Goal: Contribute content: Contribute content

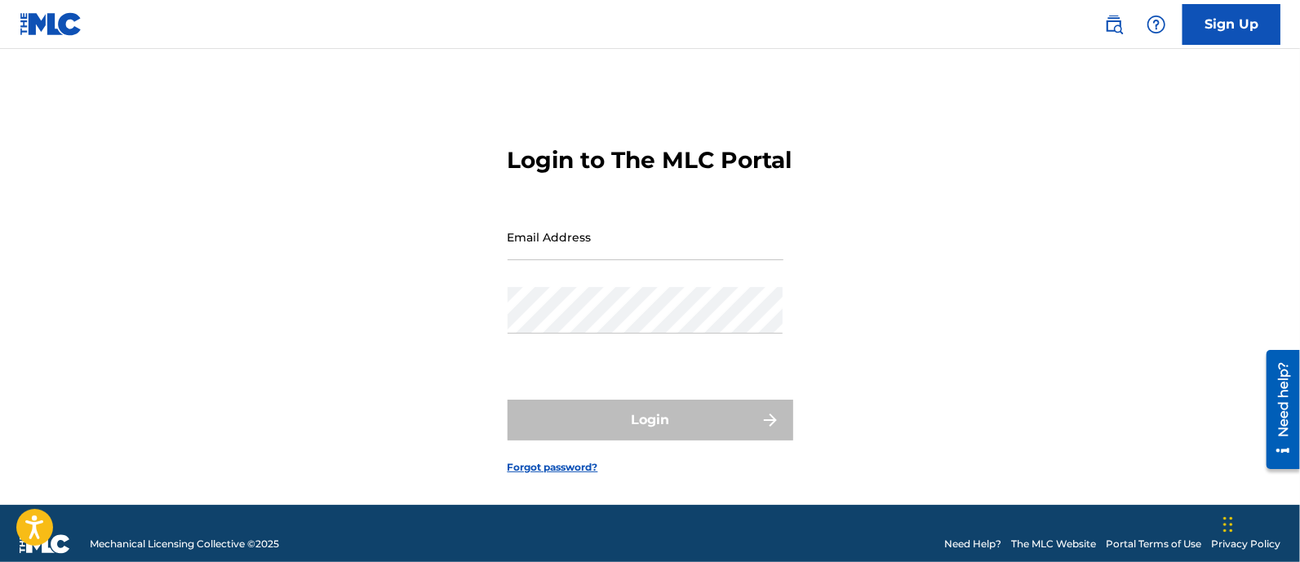
click at [953, 90] on div "Login to The MLC Portal Email Address Password Login Forgot password?" at bounding box center [650, 297] width 1143 height 415
type input "[PERSON_NAME][EMAIL_ADDRESS][DOMAIN_NAME]"
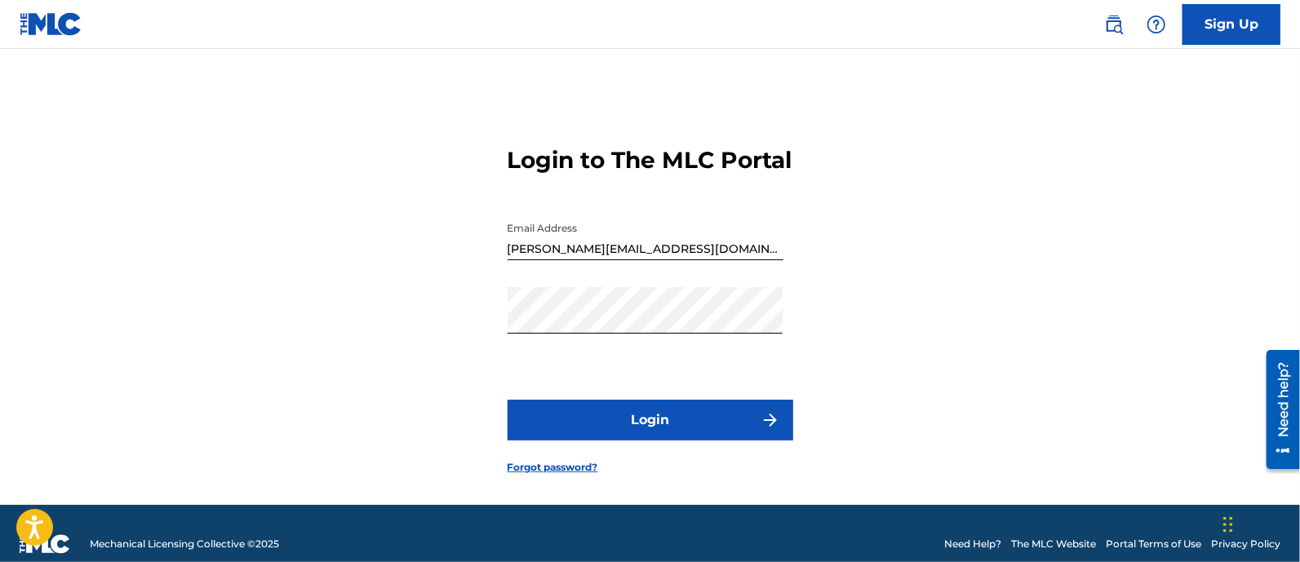
click at [695, 438] on button "Login" at bounding box center [651, 420] width 286 height 41
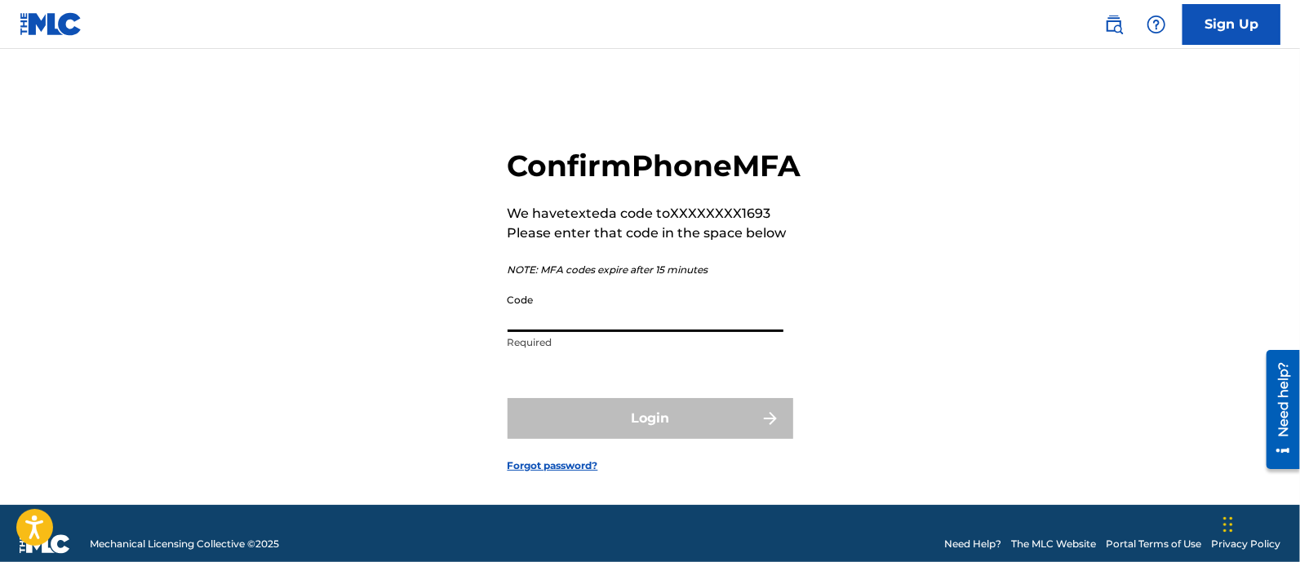
click at [580, 332] on input "Code" at bounding box center [646, 309] width 276 height 47
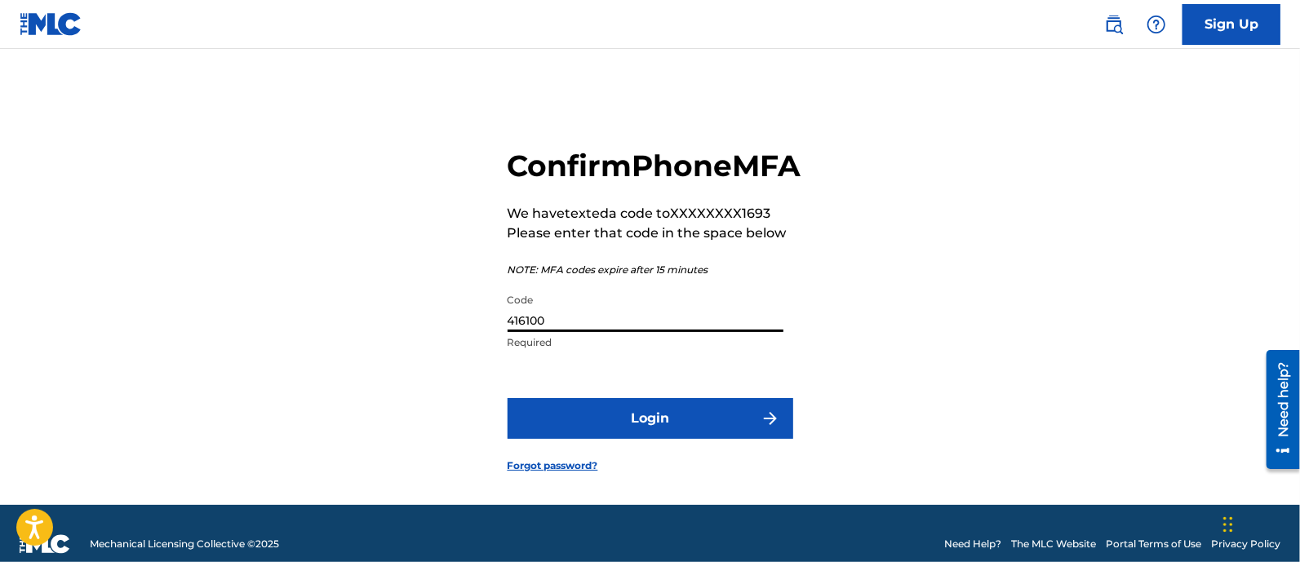
type input "416100"
click at [659, 439] on button "Login" at bounding box center [651, 418] width 286 height 41
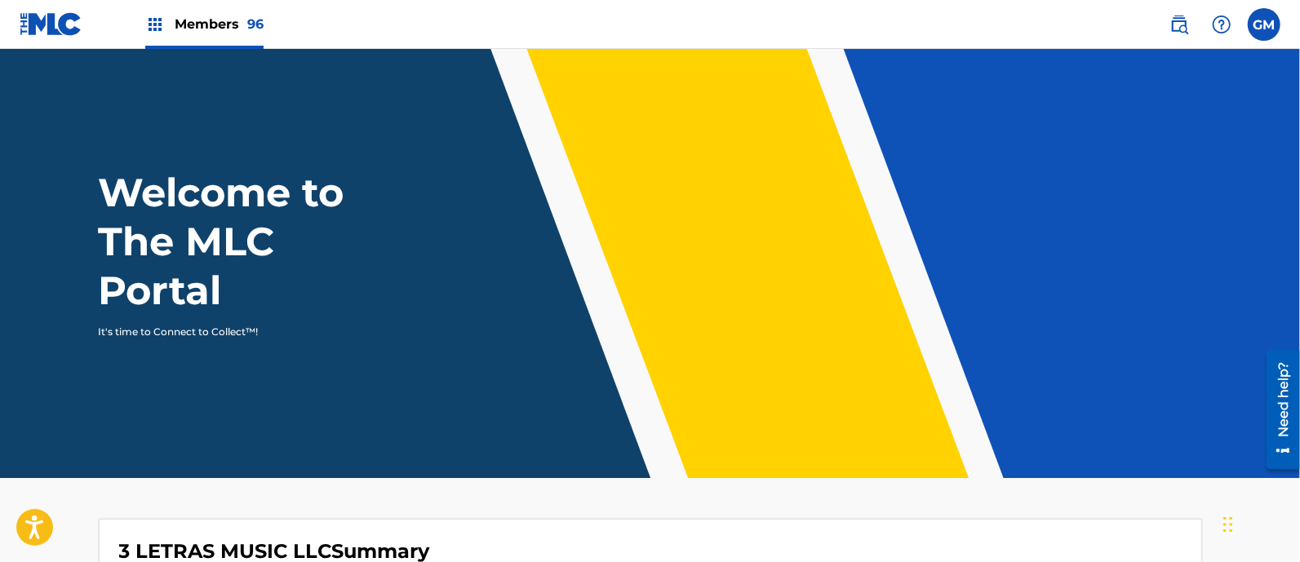
click at [224, 21] on span "Members 96" at bounding box center [219, 24] width 89 height 19
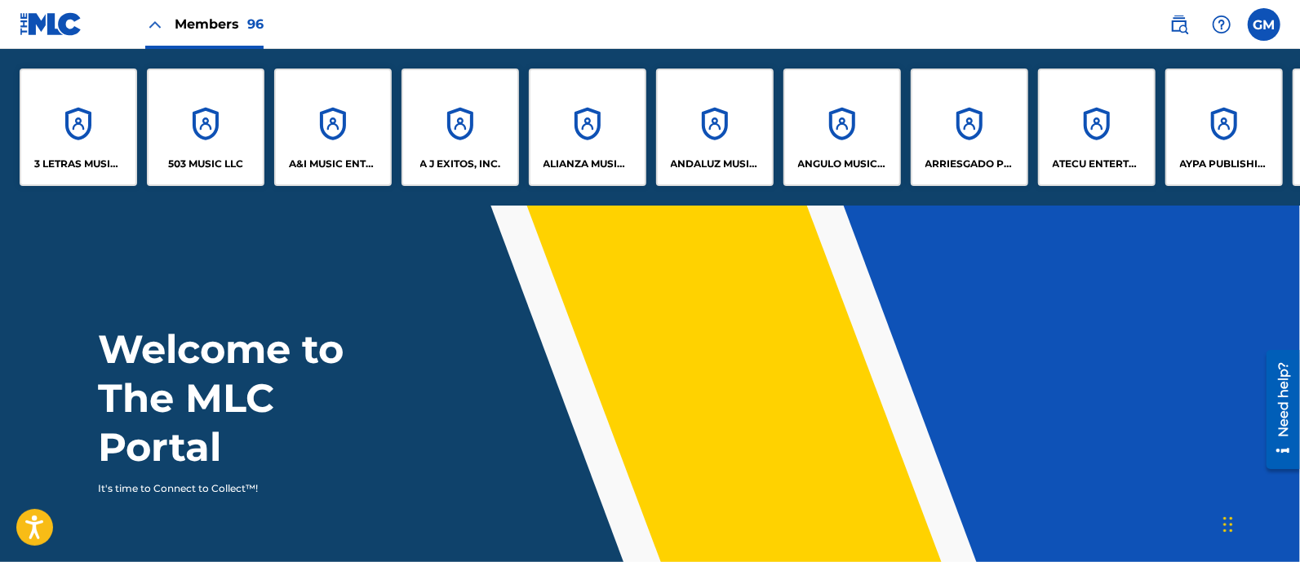
click at [223, 159] on p "503 MUSIC LLC" at bounding box center [205, 164] width 75 height 15
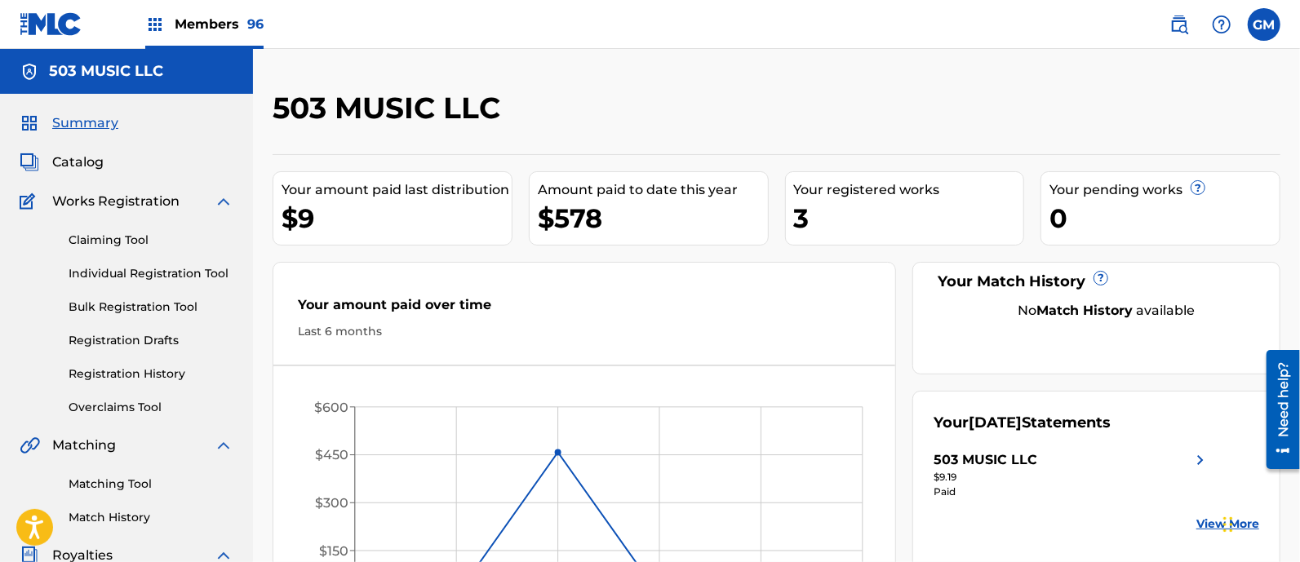
click at [225, 19] on span "Members 96" at bounding box center [219, 24] width 89 height 19
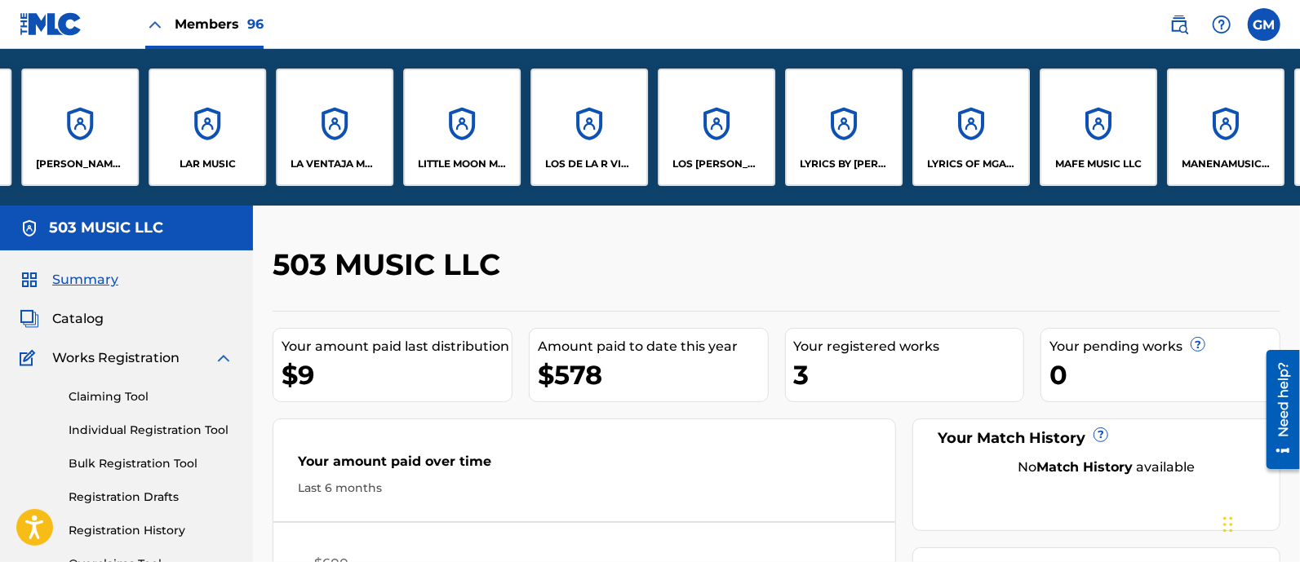
scroll to position [0, 6734]
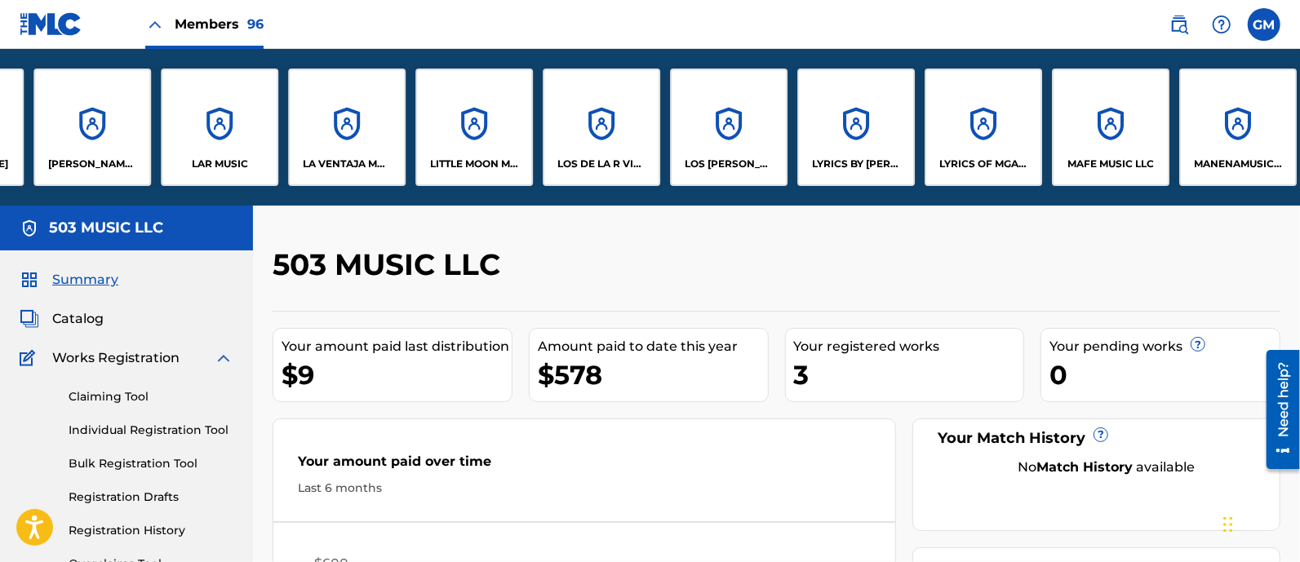
click at [334, 160] on p "LA VENTAJA MUSIC, INC." at bounding box center [347, 164] width 89 height 15
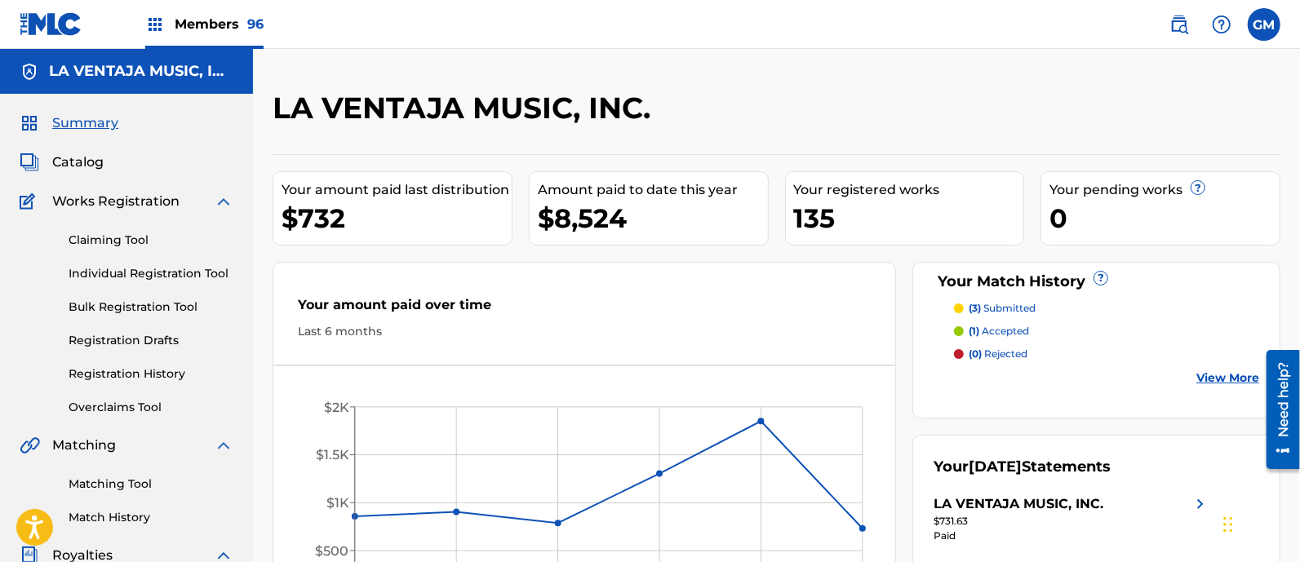
click at [171, 273] on link "Individual Registration Tool" at bounding box center [151, 273] width 165 height 17
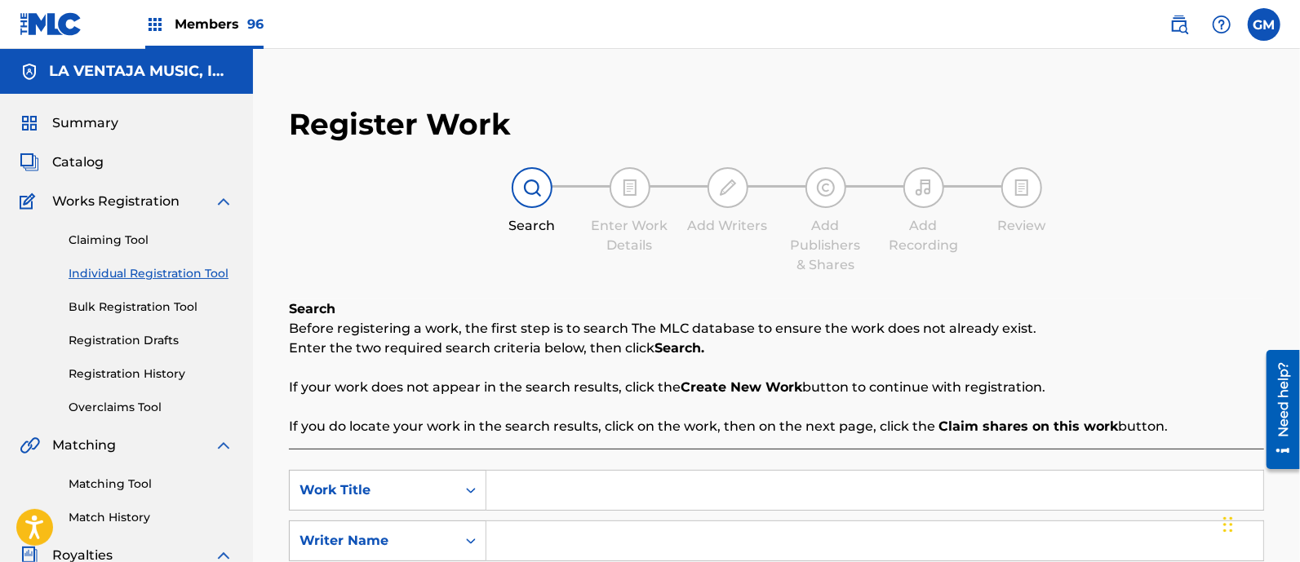
click at [552, 499] on input "Search Form" at bounding box center [874, 490] width 777 height 39
type input "LOCOS"
click at [526, 528] on input "Search Form" at bounding box center [874, 541] width 777 height 39
paste input "[PERSON_NAME] [PERSON_NAME]"
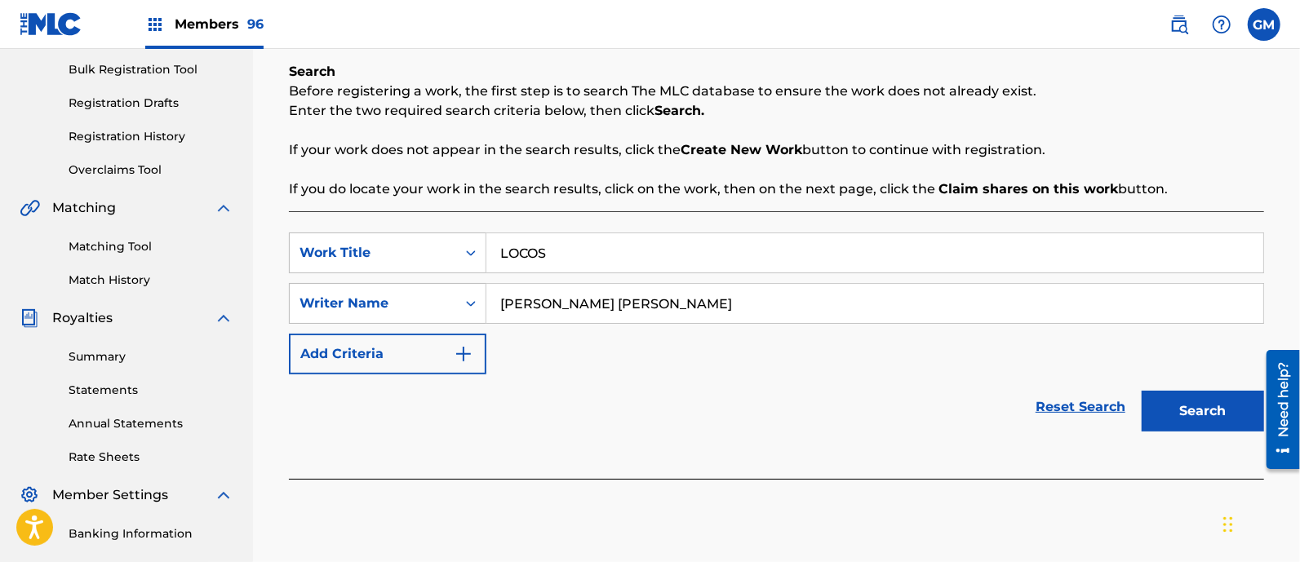
type input "[PERSON_NAME] [PERSON_NAME]"
click at [1167, 412] on button "Search" at bounding box center [1203, 411] width 122 height 41
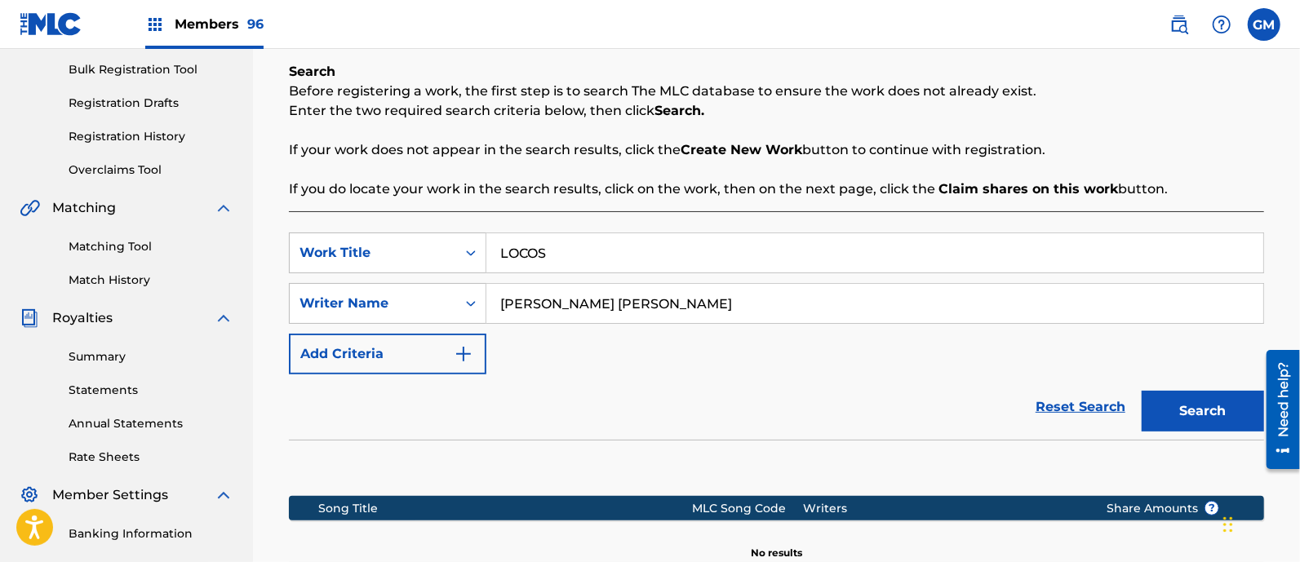
scroll to position [453, 0]
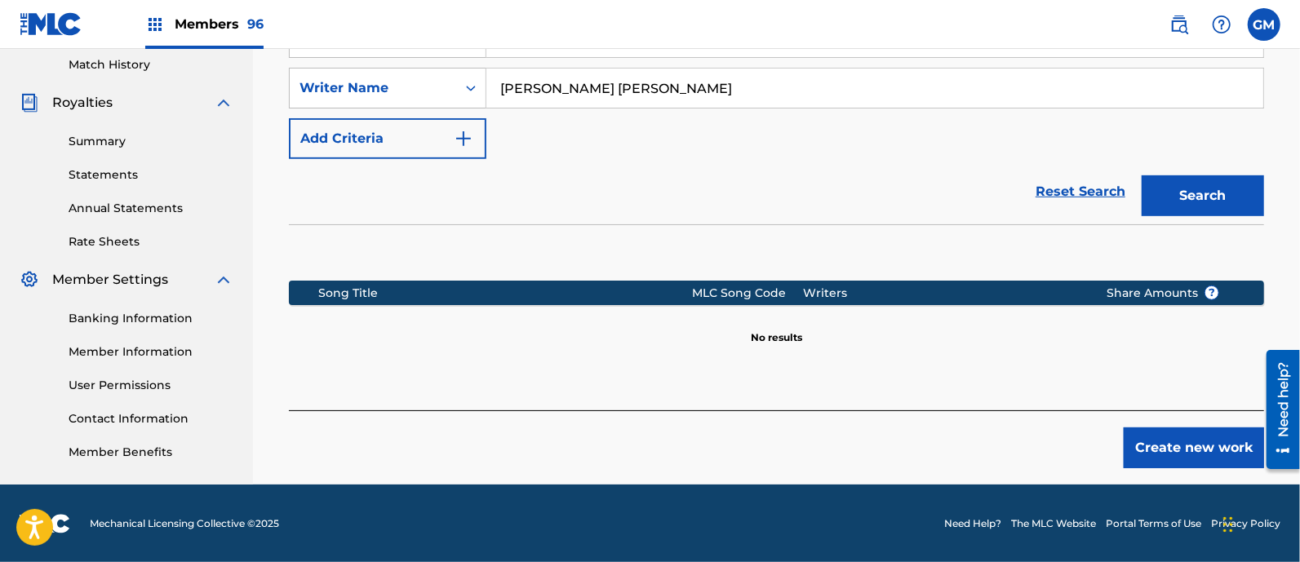
click at [1160, 449] on button "Create new work" at bounding box center [1194, 448] width 140 height 41
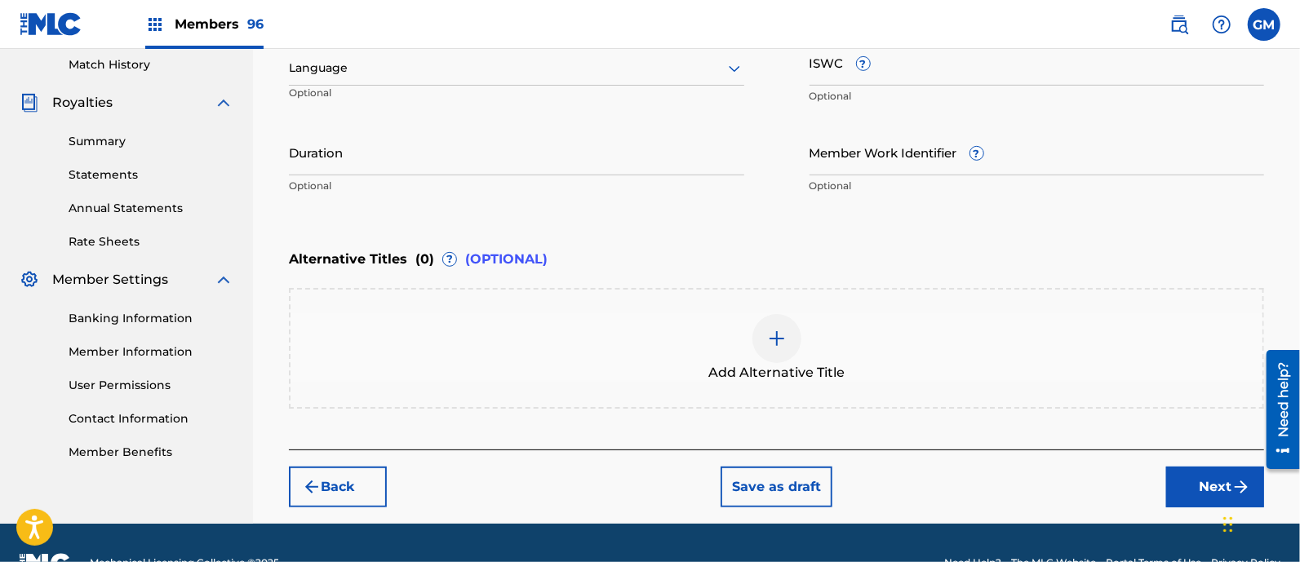
click at [312, 69] on div at bounding box center [516, 68] width 455 height 20
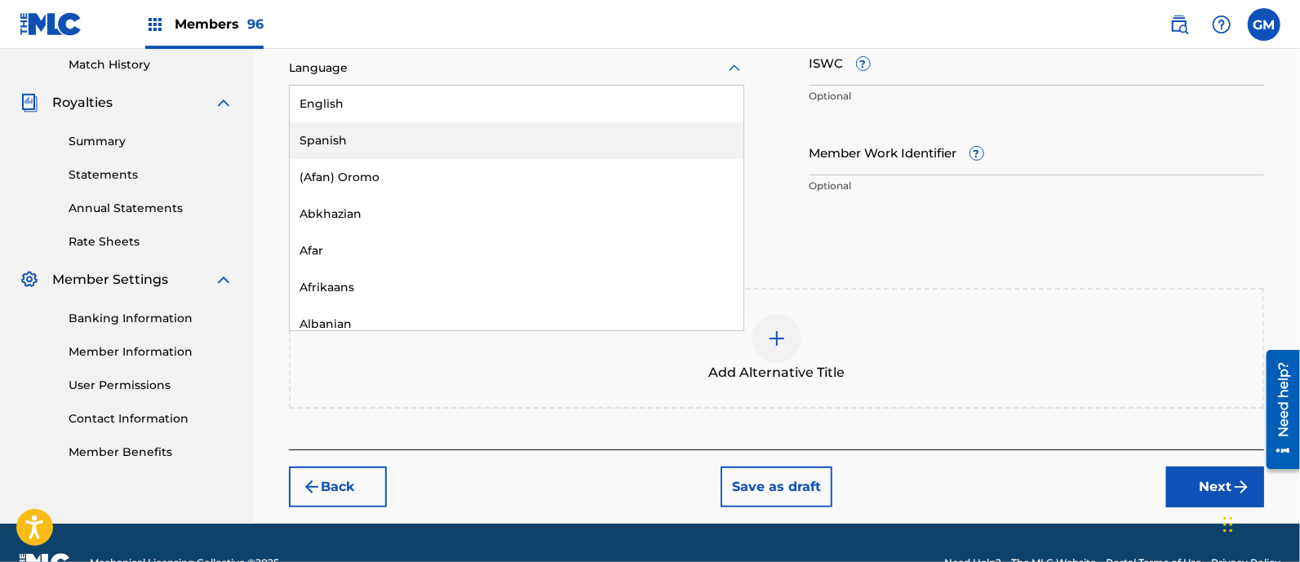
click at [357, 140] on div "Spanish" at bounding box center [517, 140] width 454 height 37
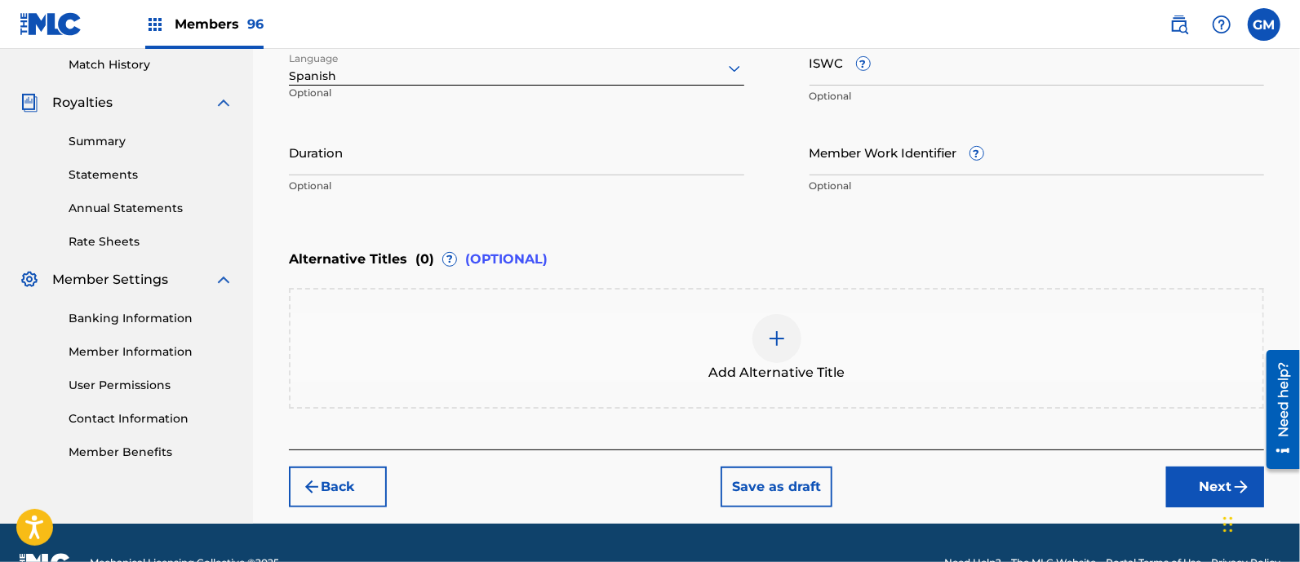
click at [1196, 481] on button "Next" at bounding box center [1215, 487] width 98 height 41
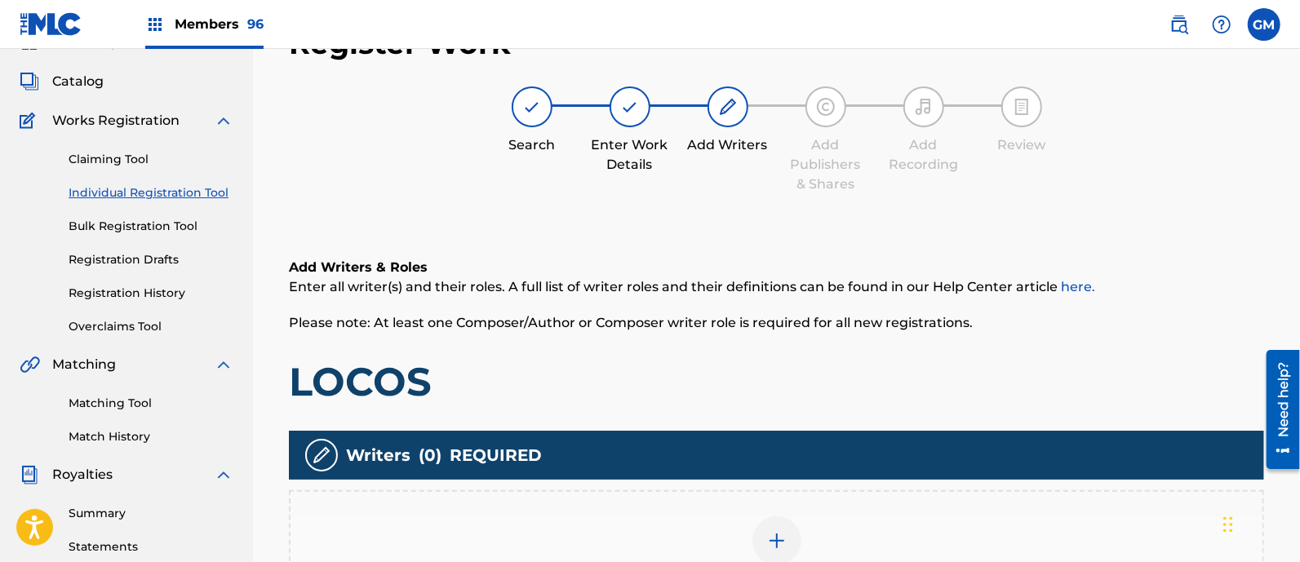
scroll to position [73, 0]
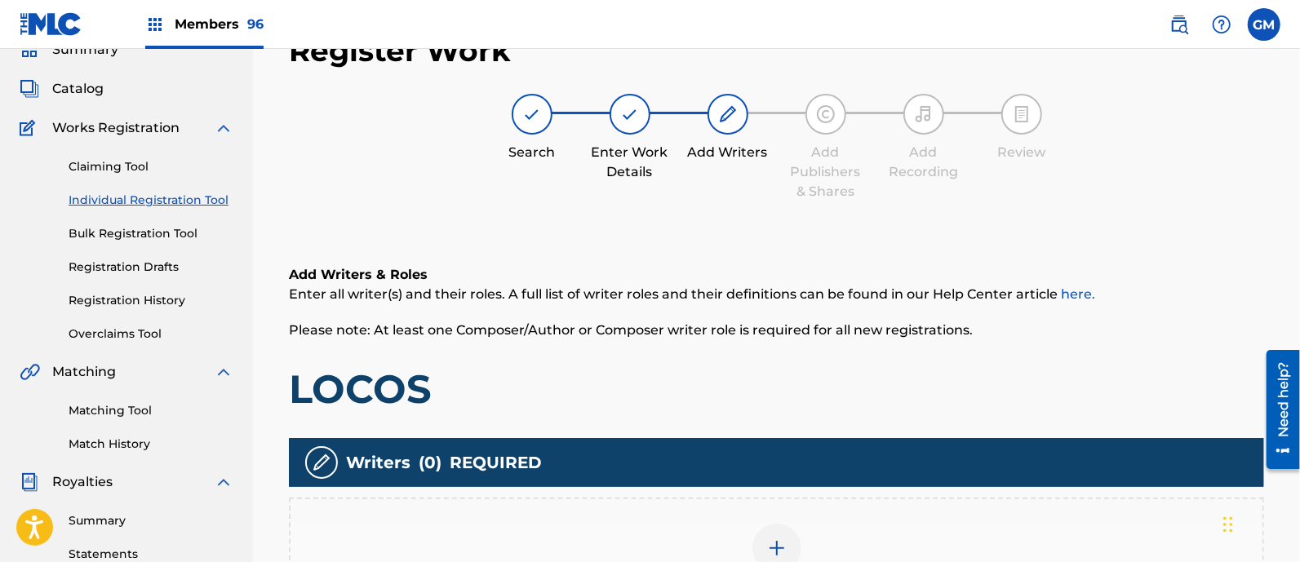
click at [779, 540] on img at bounding box center [777, 549] width 20 height 20
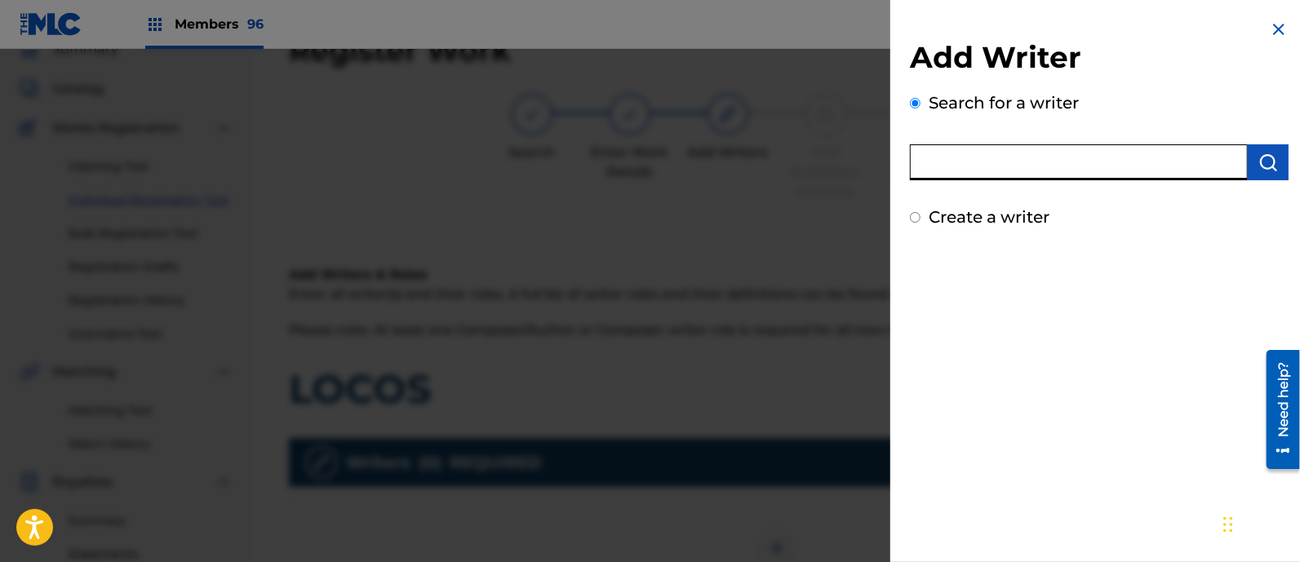
click at [1024, 161] on input "text" at bounding box center [1079, 162] width 338 height 36
paste input "[PERSON_NAME] [PERSON_NAME]"
type input "[PERSON_NAME] [PERSON_NAME]"
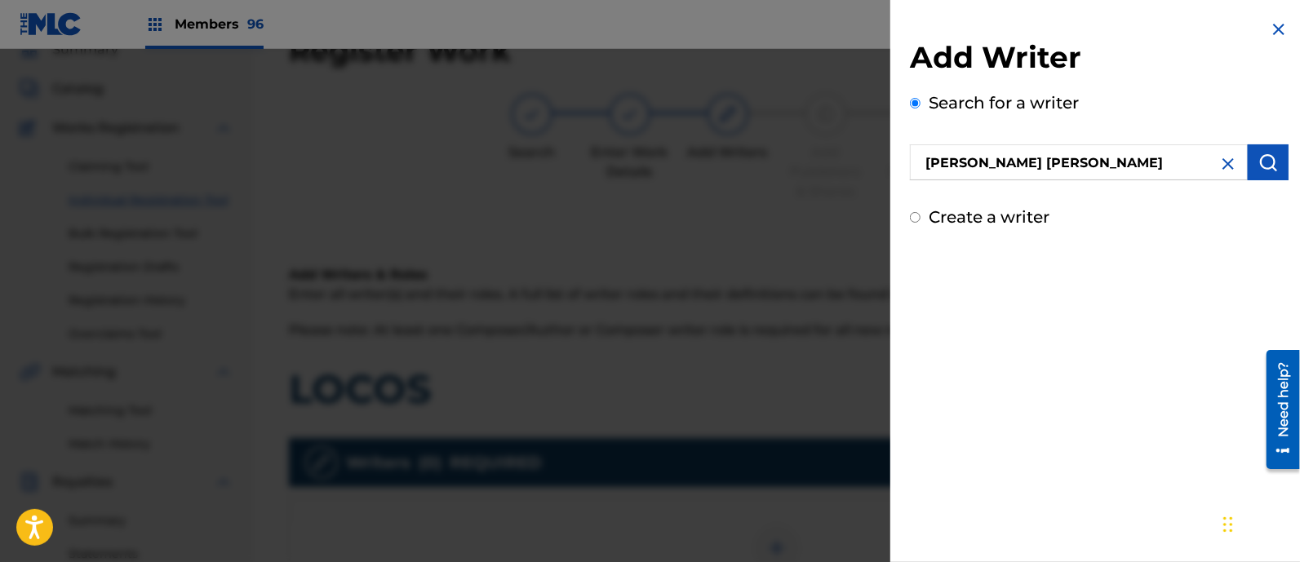
click at [1259, 154] on img "submit" at bounding box center [1269, 163] width 20 height 20
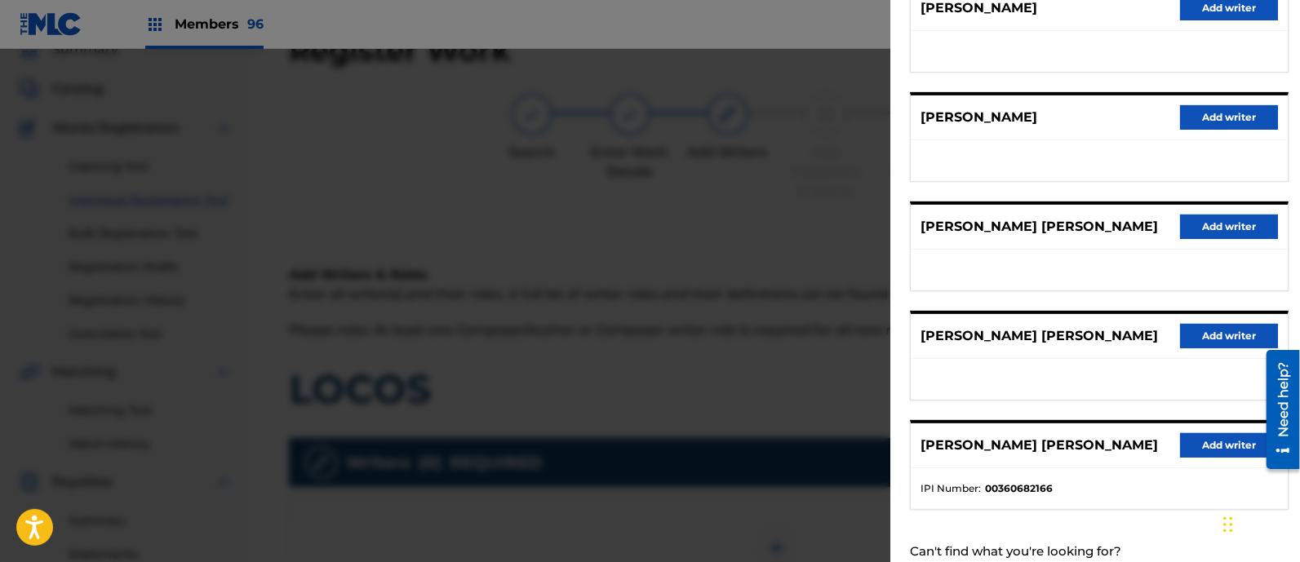
scroll to position [327, 0]
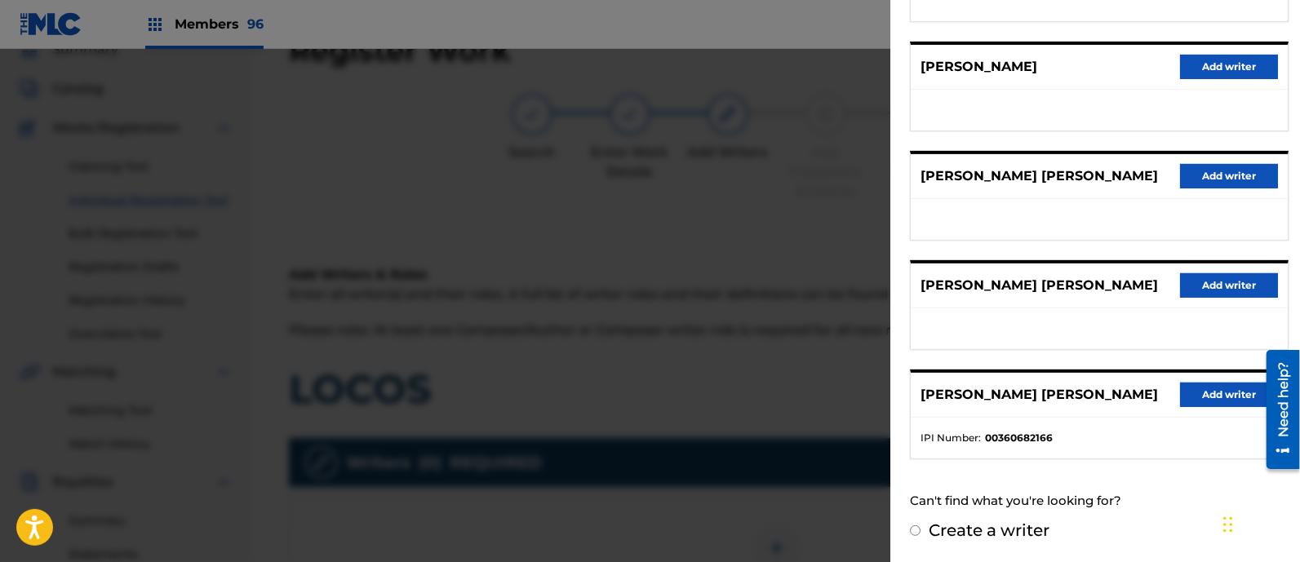
click at [1186, 383] on button "Add writer" at bounding box center [1229, 395] width 98 height 24
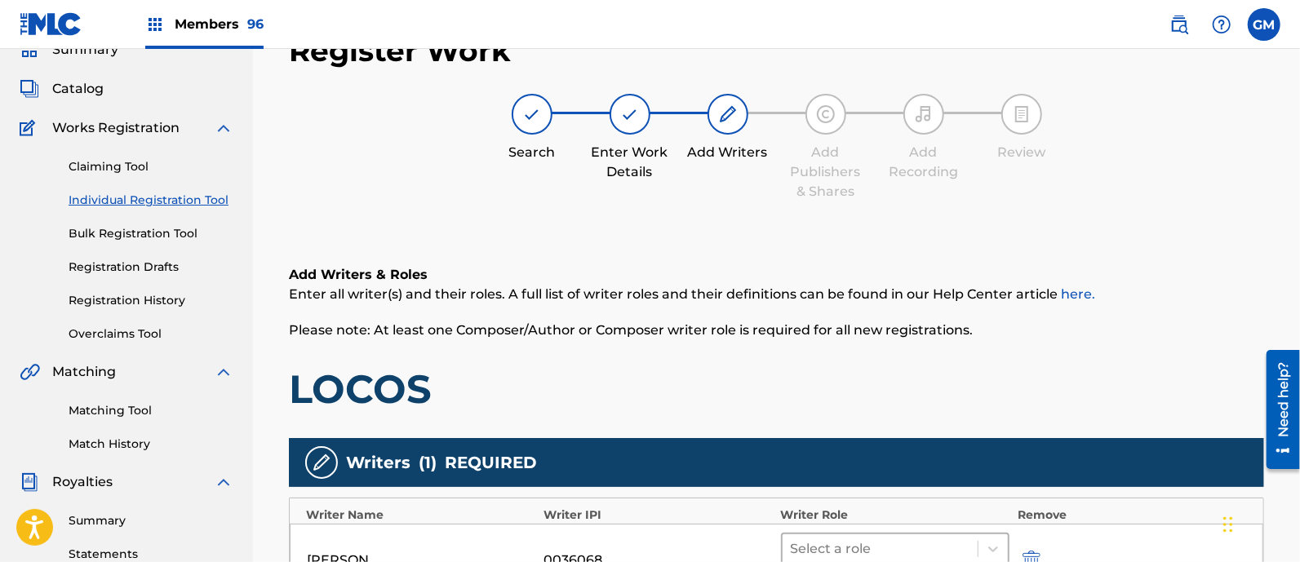
click at [837, 547] on div at bounding box center [880, 549] width 179 height 23
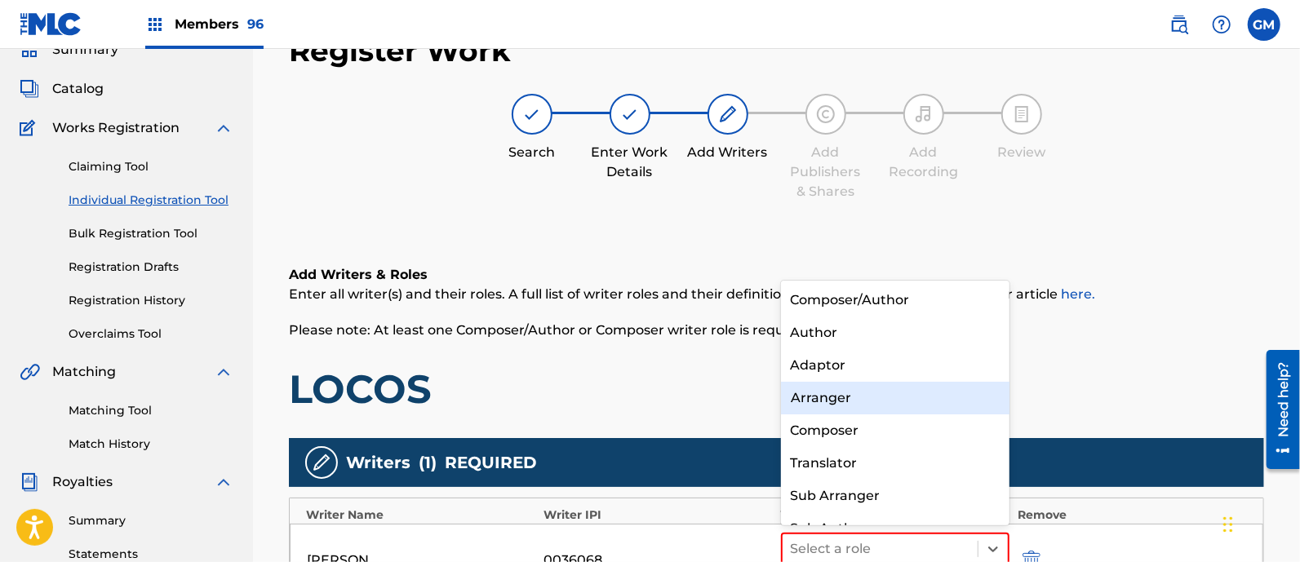
scroll to position [22, 0]
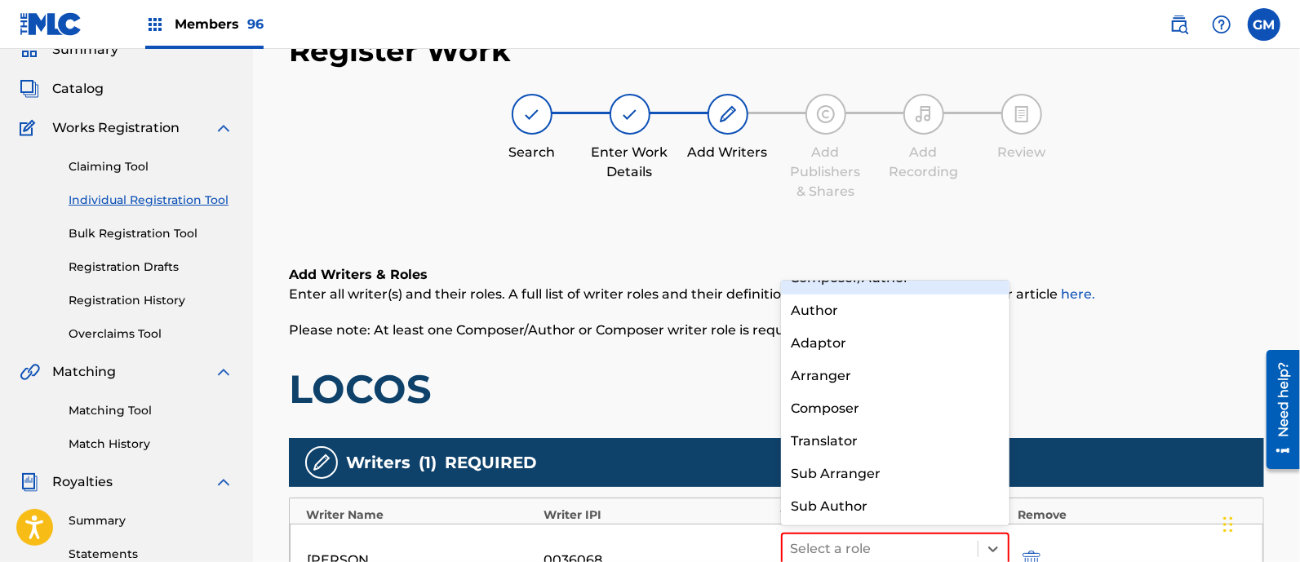
click at [866, 278] on h6 "Add Writers & Roles" at bounding box center [776, 275] width 975 height 20
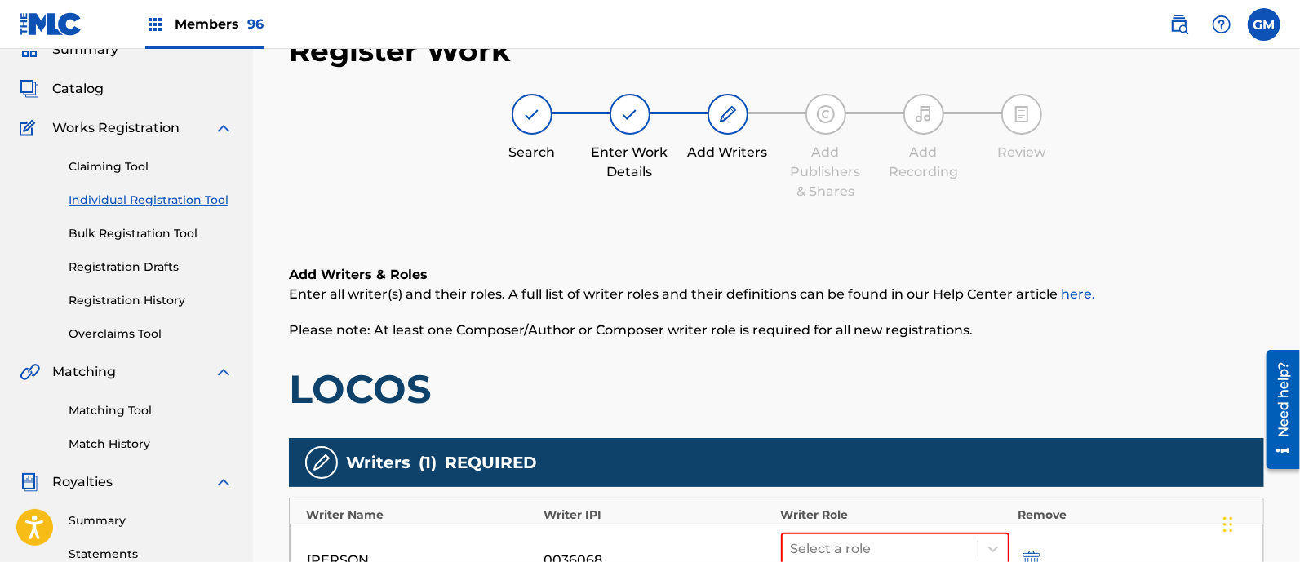
scroll to position [469, 0]
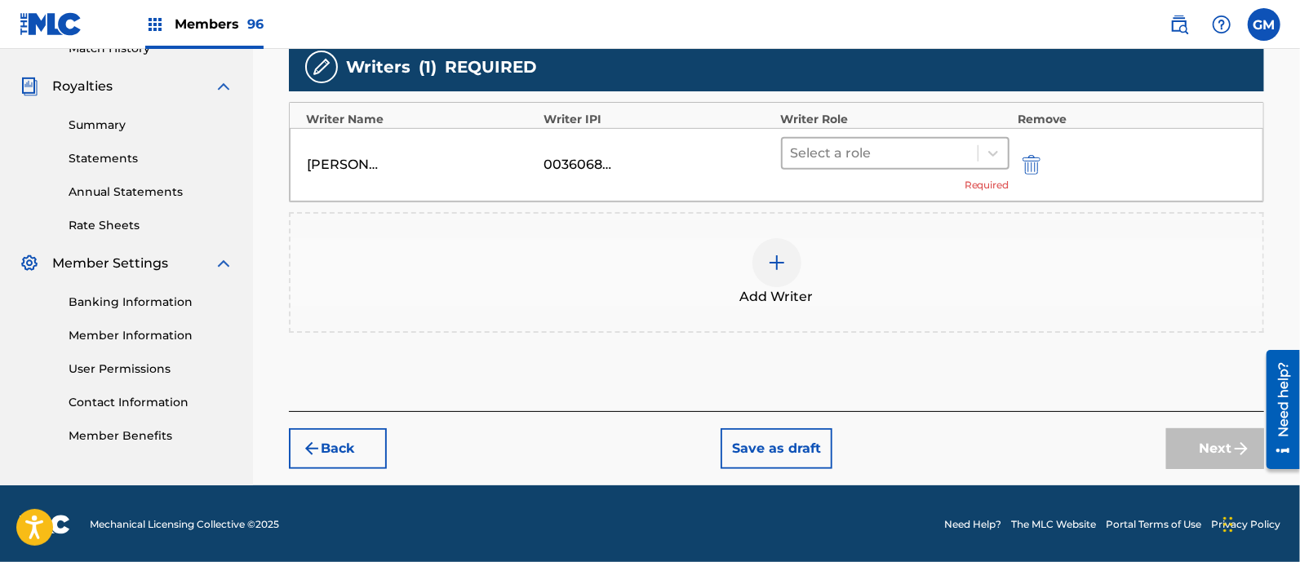
click at [820, 153] on div at bounding box center [880, 153] width 179 height 23
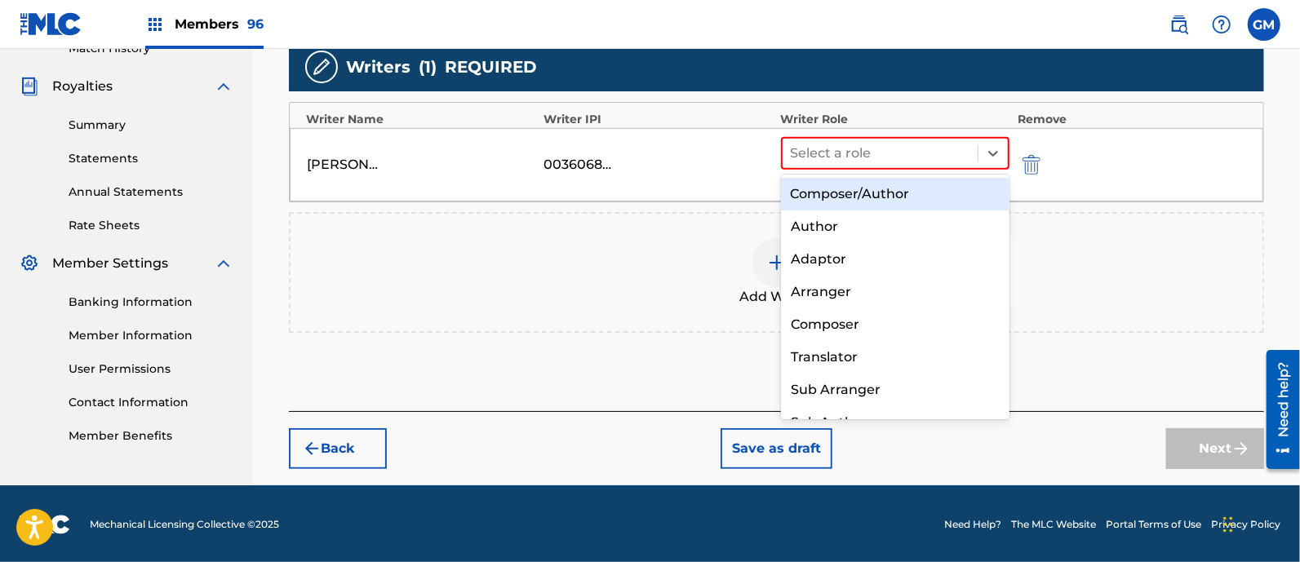
click at [841, 190] on div "Composer/Author" at bounding box center [895, 194] width 229 height 33
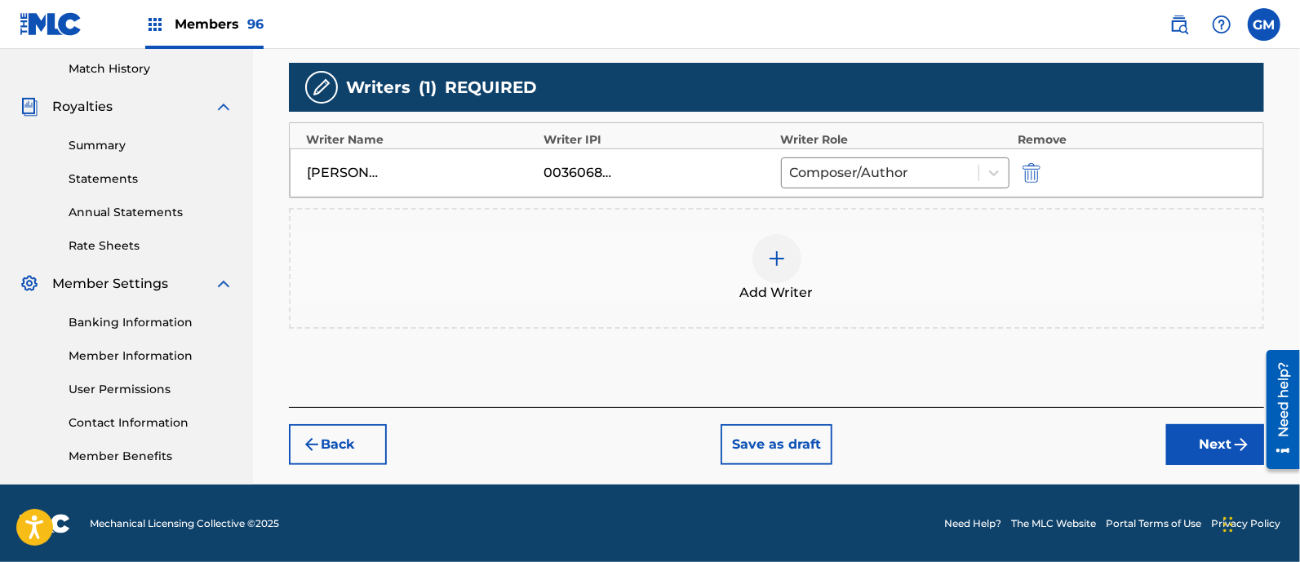
click at [775, 255] on img at bounding box center [777, 259] width 20 height 20
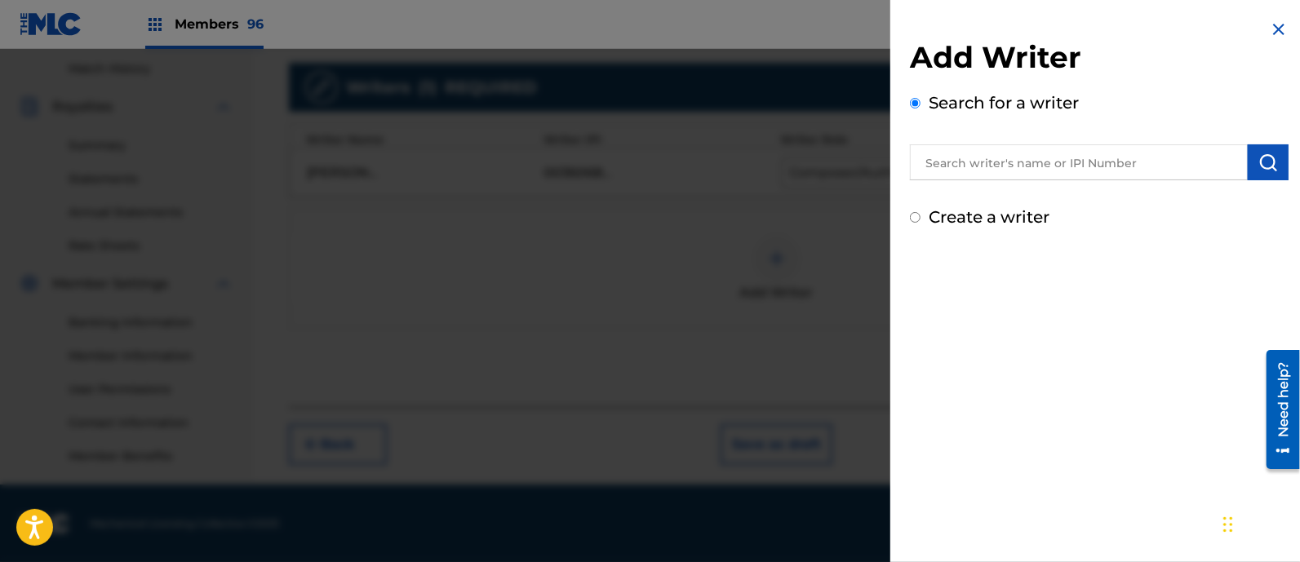
click at [1007, 163] on input "text" at bounding box center [1079, 162] width 338 height 36
paste input "[PERSON_NAME] [PERSON_NAME]"
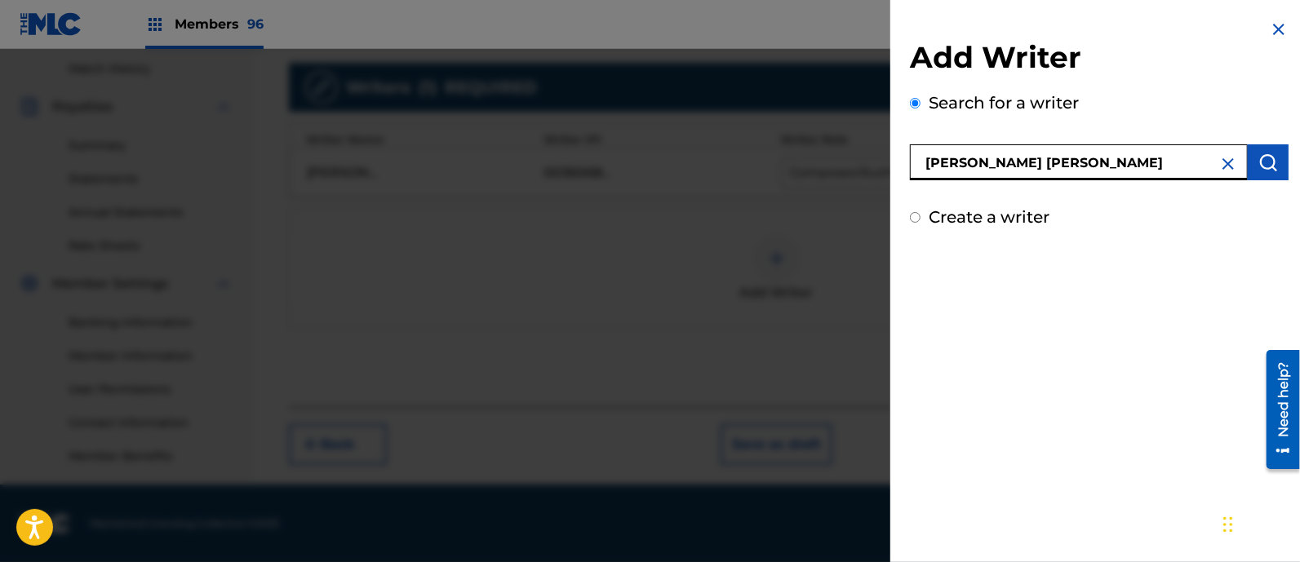
type input "[PERSON_NAME] [PERSON_NAME]"
click at [1272, 161] on img "submit" at bounding box center [1269, 163] width 20 height 20
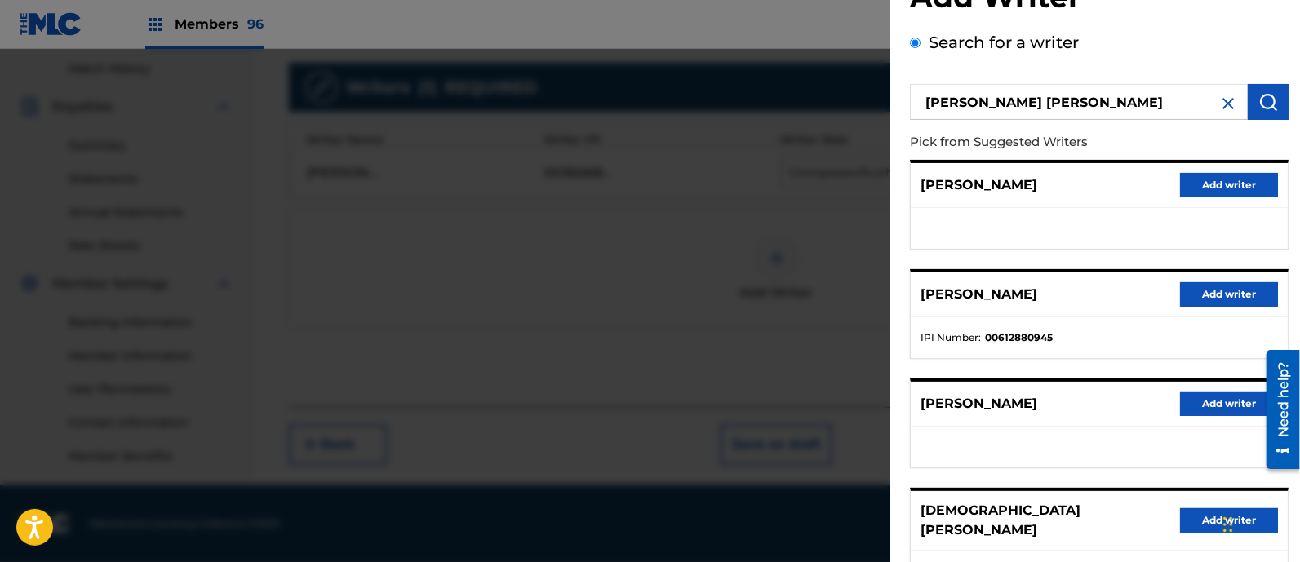
scroll to position [298, 0]
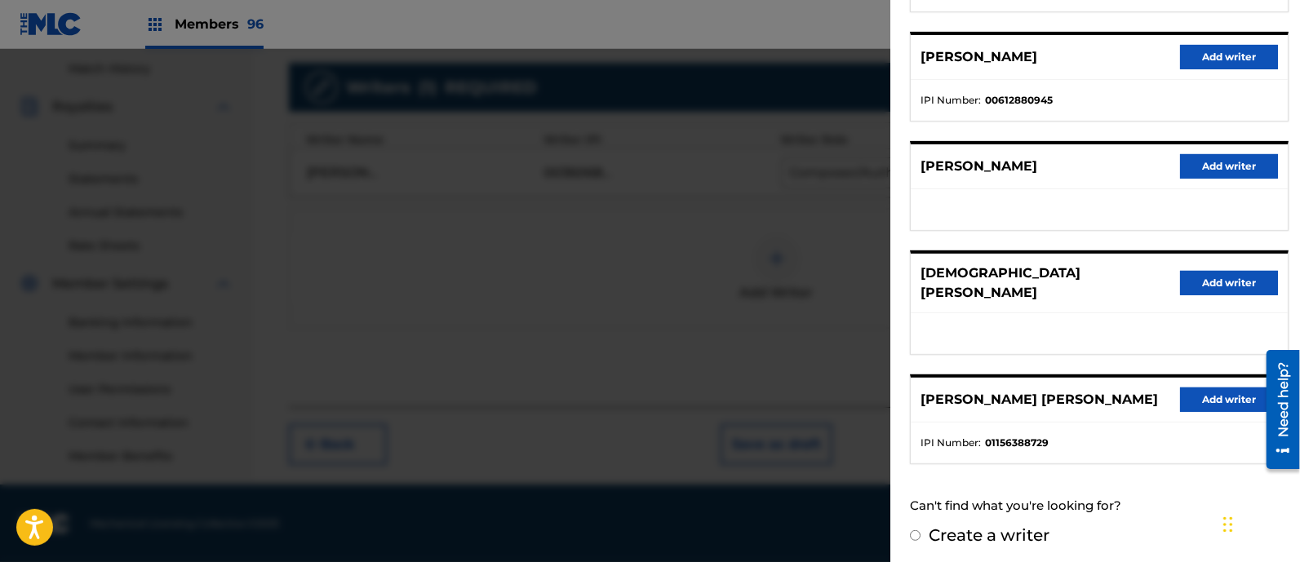
click at [917, 531] on input "Create a writer" at bounding box center [915, 536] width 11 height 11
radio input "false"
radio input "true"
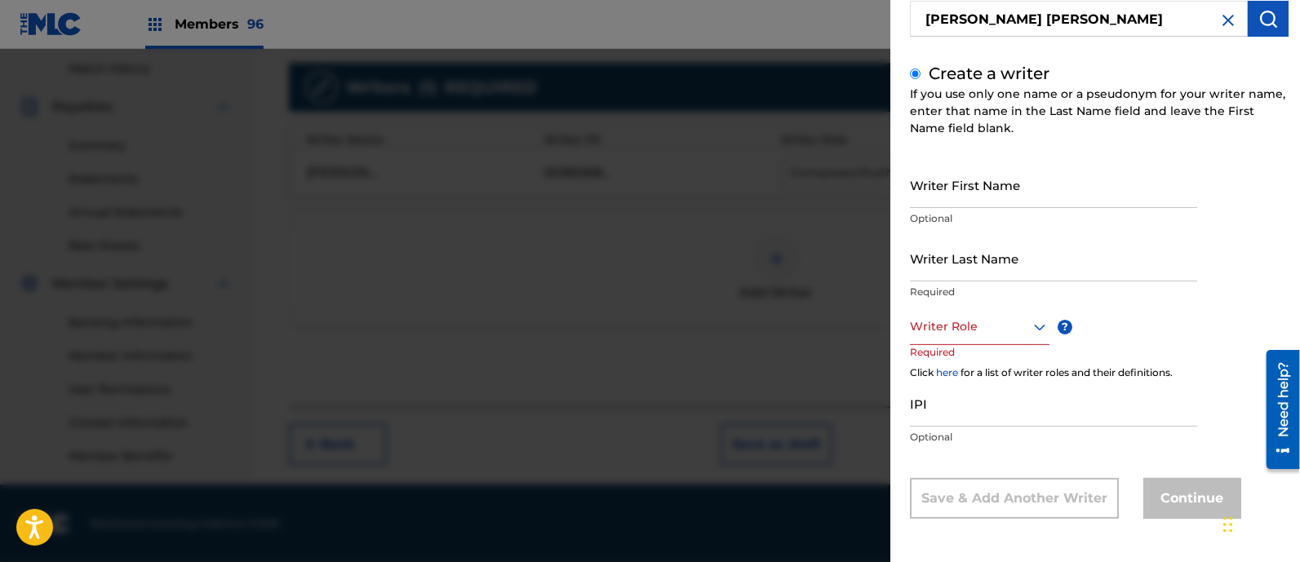
click at [973, 186] on input "Writer First Name" at bounding box center [1053, 185] width 287 height 47
paste input "[PERSON_NAME] [PERSON_NAME]"
drag, startPoint x: 1022, startPoint y: 191, endPoint x: 1272, endPoint y: 206, distance: 250.2
click at [1272, 206] on div "Writer First Name [PERSON_NAME] [PERSON_NAME] Optional Writer Last Name Require…" at bounding box center [1099, 340] width 379 height 357
type input "[PERSON_NAME]"
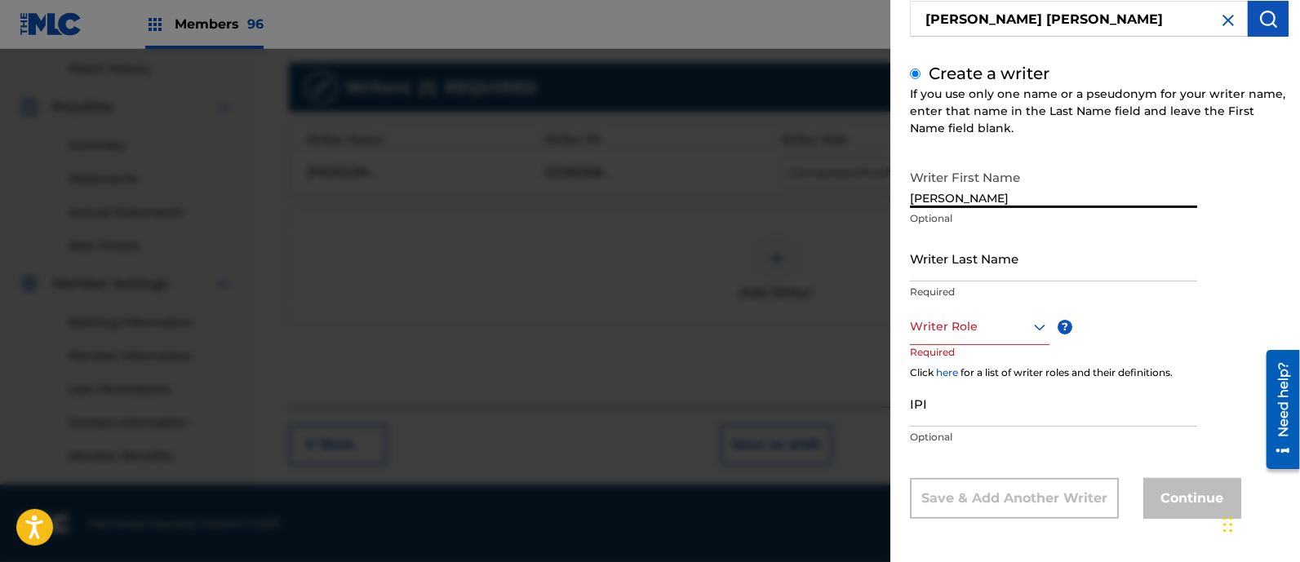
click at [1005, 266] on input "Writer Last Name" at bounding box center [1053, 258] width 287 height 47
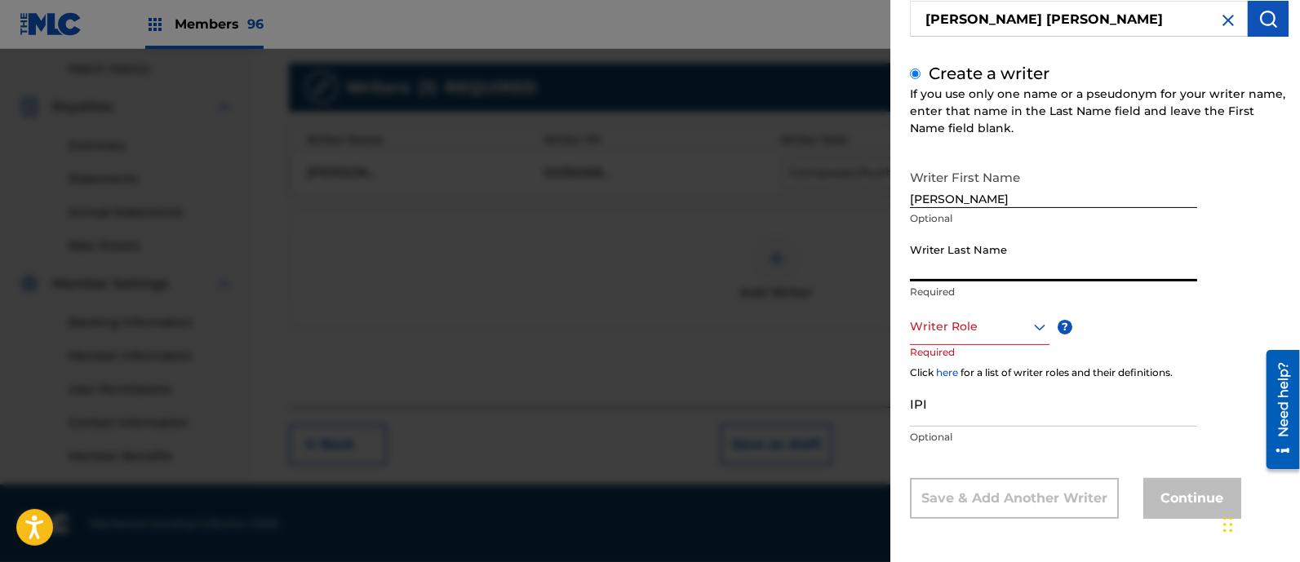
paste input "[PERSON_NAME] [PERSON_NAME]"
drag, startPoint x: 1030, startPoint y: 267, endPoint x: 750, endPoint y: 276, distance: 280.1
click at [750, 276] on div "Add Writer Search for a writer [PERSON_NAME] [PERSON_NAME] Create a writer If y…" at bounding box center [650, 305] width 1300 height 513
type input "[PERSON_NAME]"
click at [953, 317] on div at bounding box center [980, 327] width 140 height 20
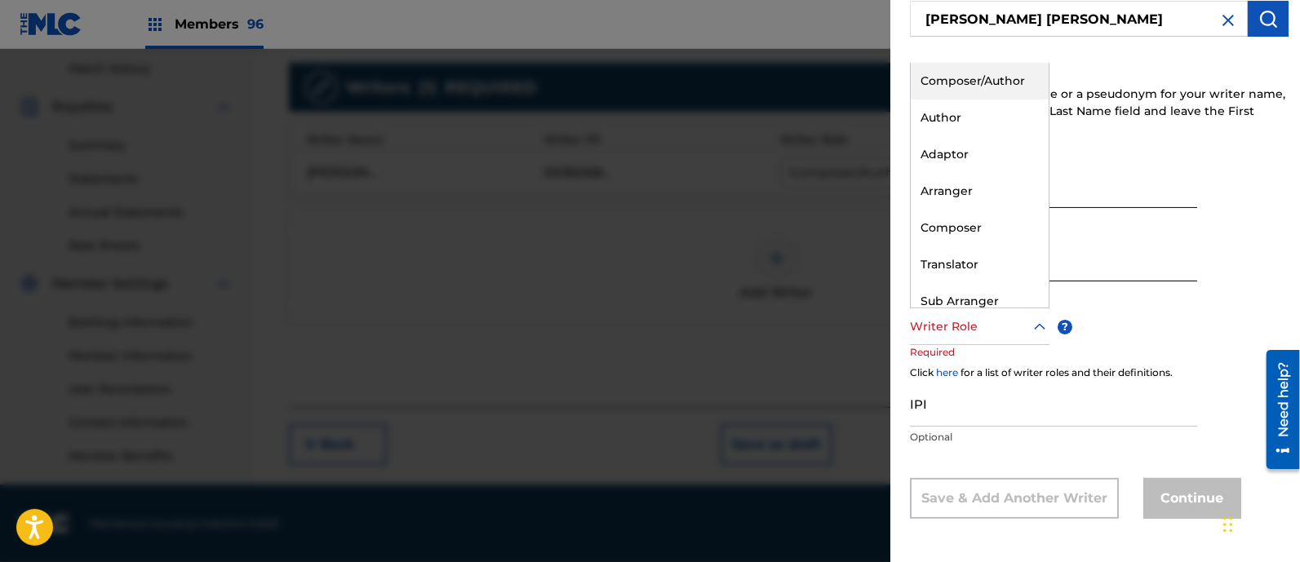
click at [979, 78] on div "Composer/Author" at bounding box center [980, 81] width 138 height 37
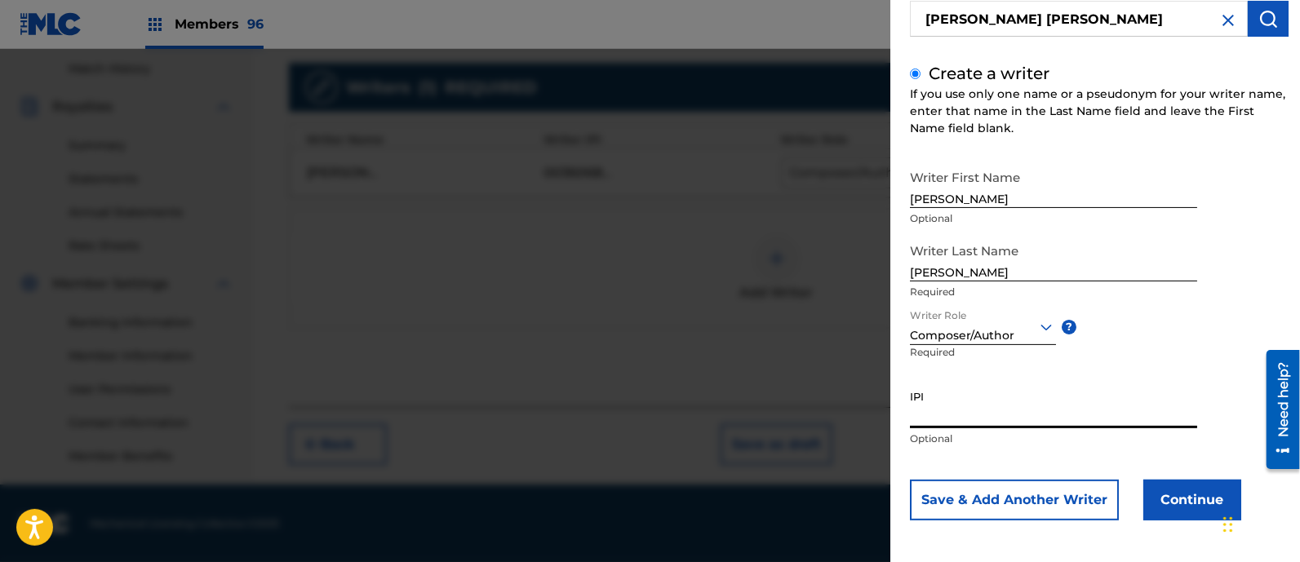
click at [951, 411] on input "IPI" at bounding box center [1053, 405] width 287 height 47
paste input "1237858814"
type input "1237858814"
click at [1170, 504] on button "Continue" at bounding box center [1192, 500] width 98 height 41
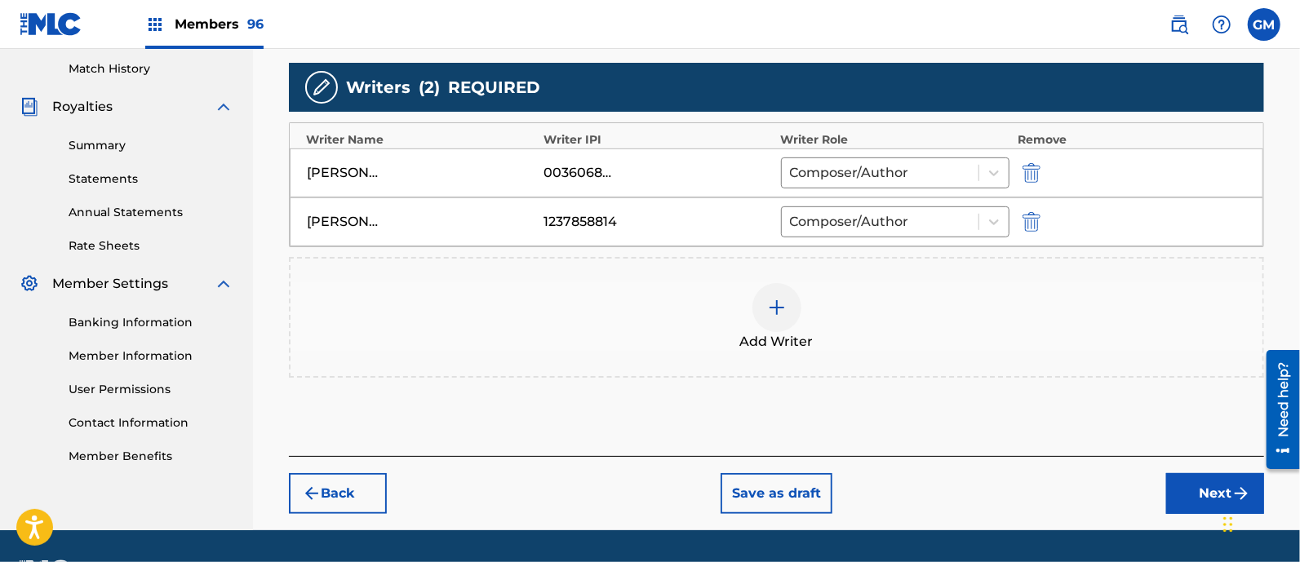
click at [1184, 491] on button "Next" at bounding box center [1215, 493] width 98 height 41
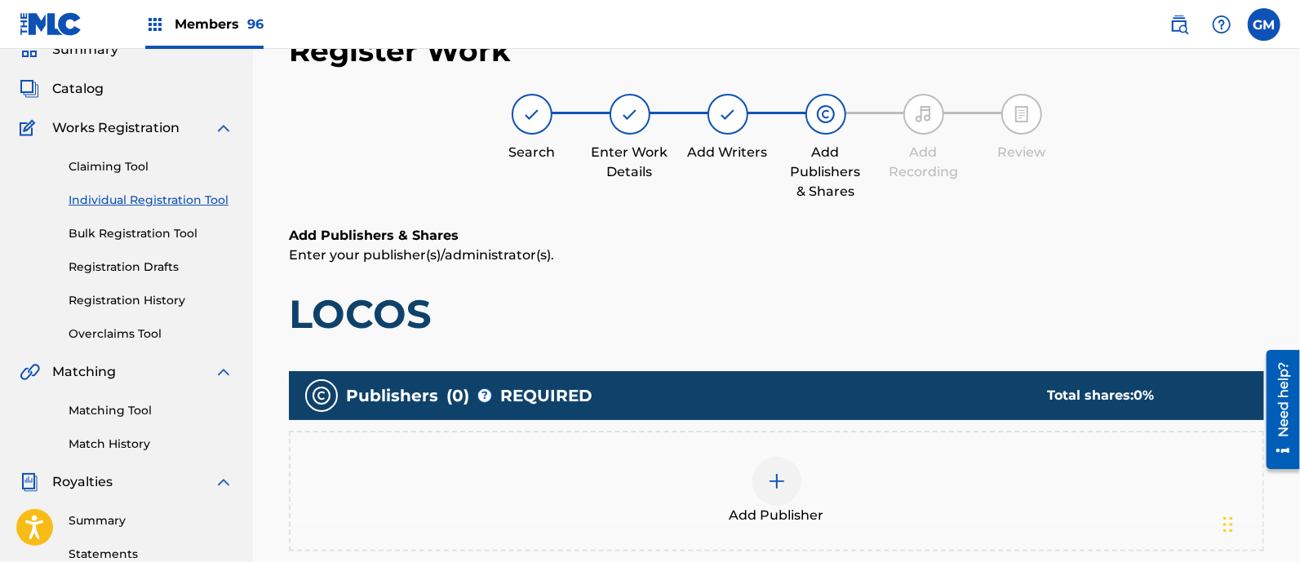
scroll to position [73, 0]
click at [778, 478] on img at bounding box center [777, 482] width 20 height 20
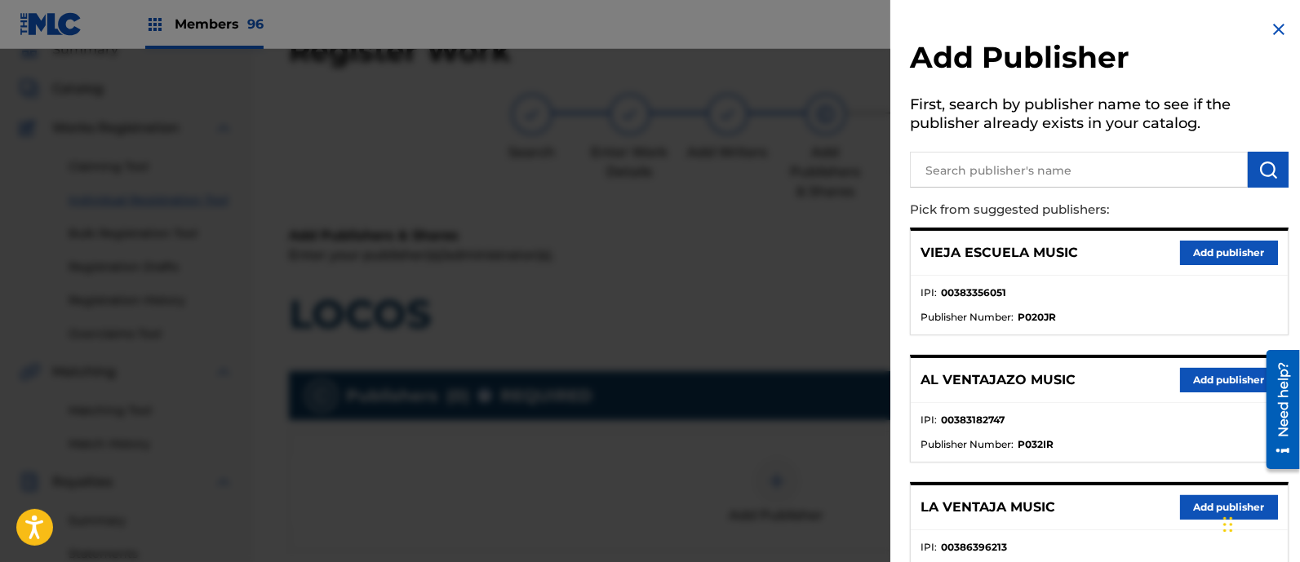
scroll to position [238, 0]
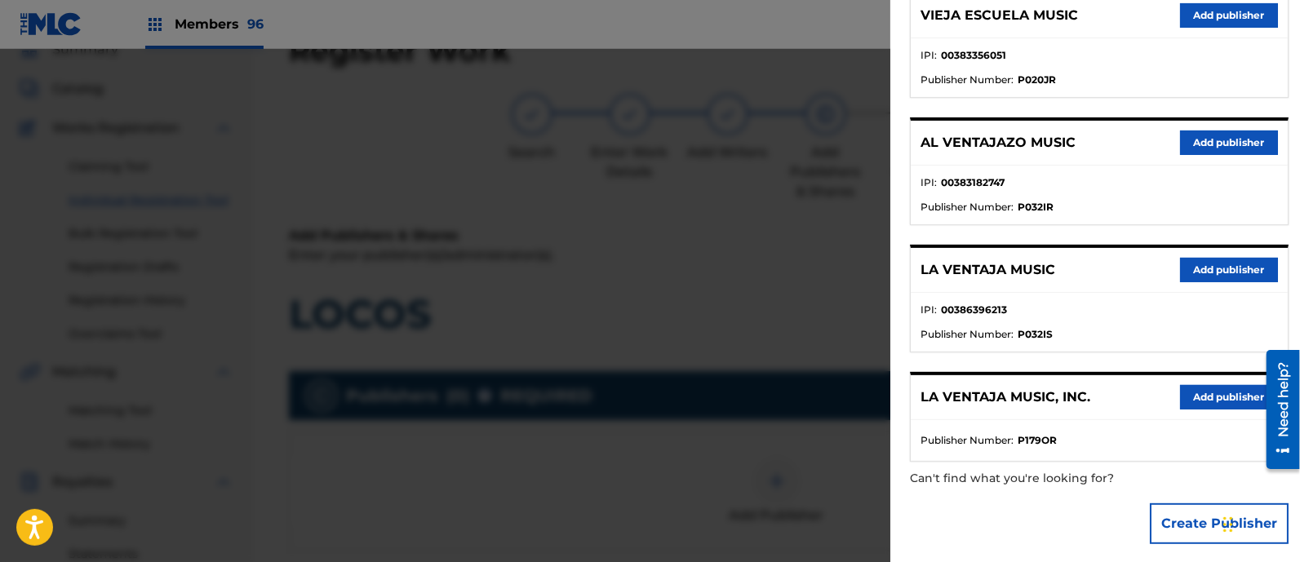
click at [1212, 260] on button "Add publisher" at bounding box center [1229, 270] width 98 height 24
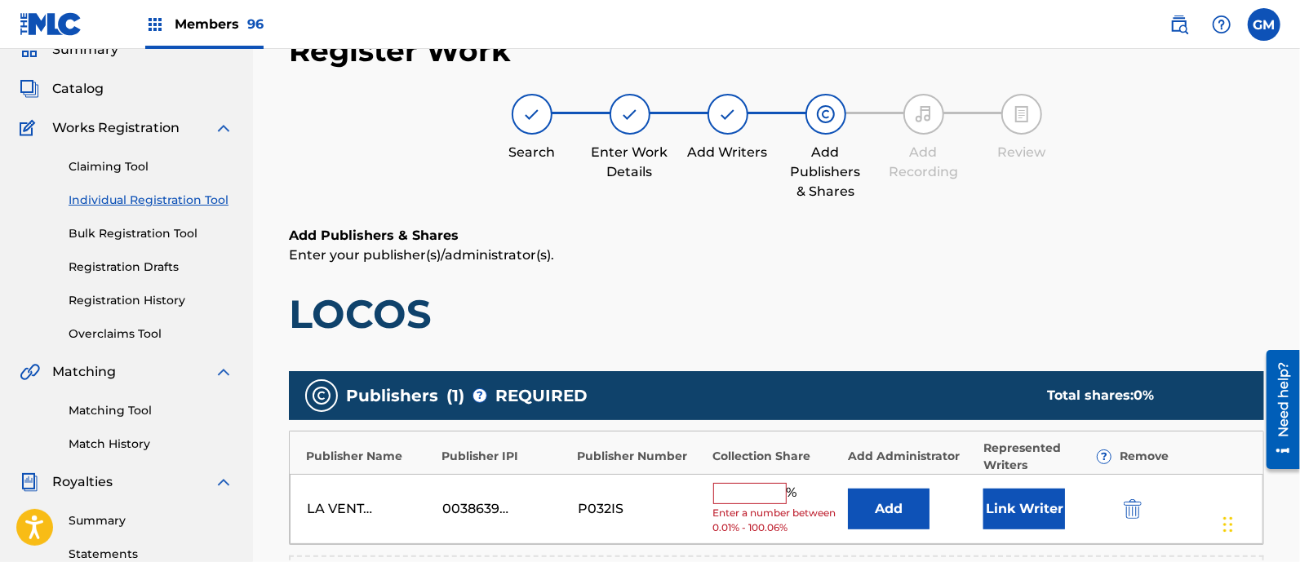
click at [737, 490] on input "text" at bounding box center [749, 493] width 73 height 21
type input "100"
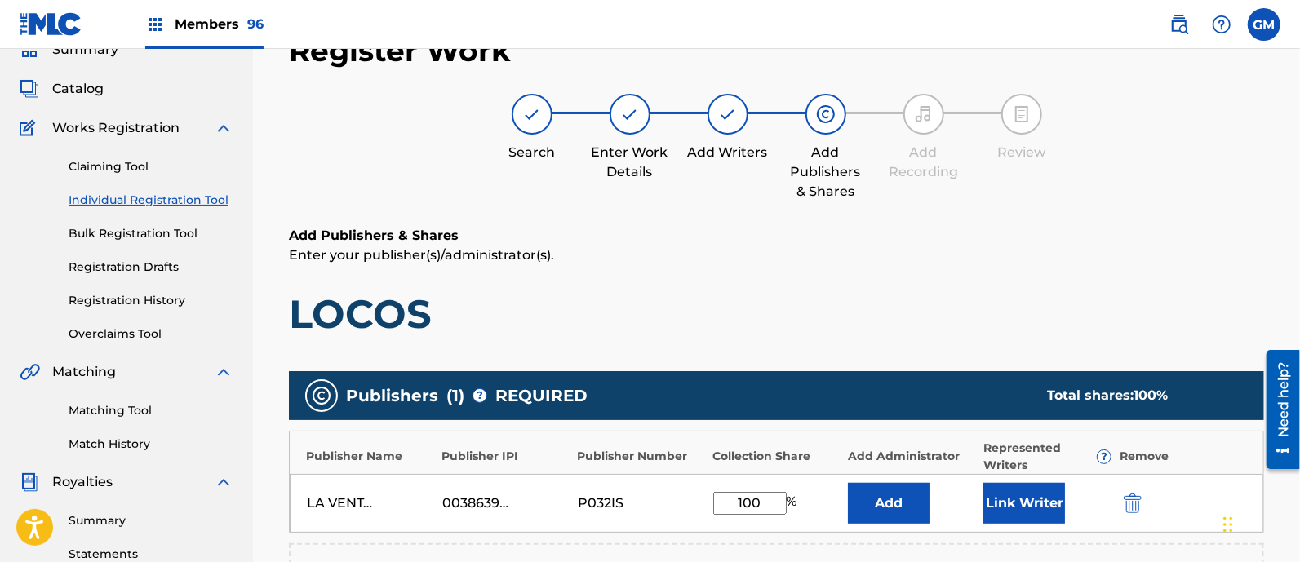
click at [1012, 487] on button "Link Writer" at bounding box center [1025, 503] width 82 height 41
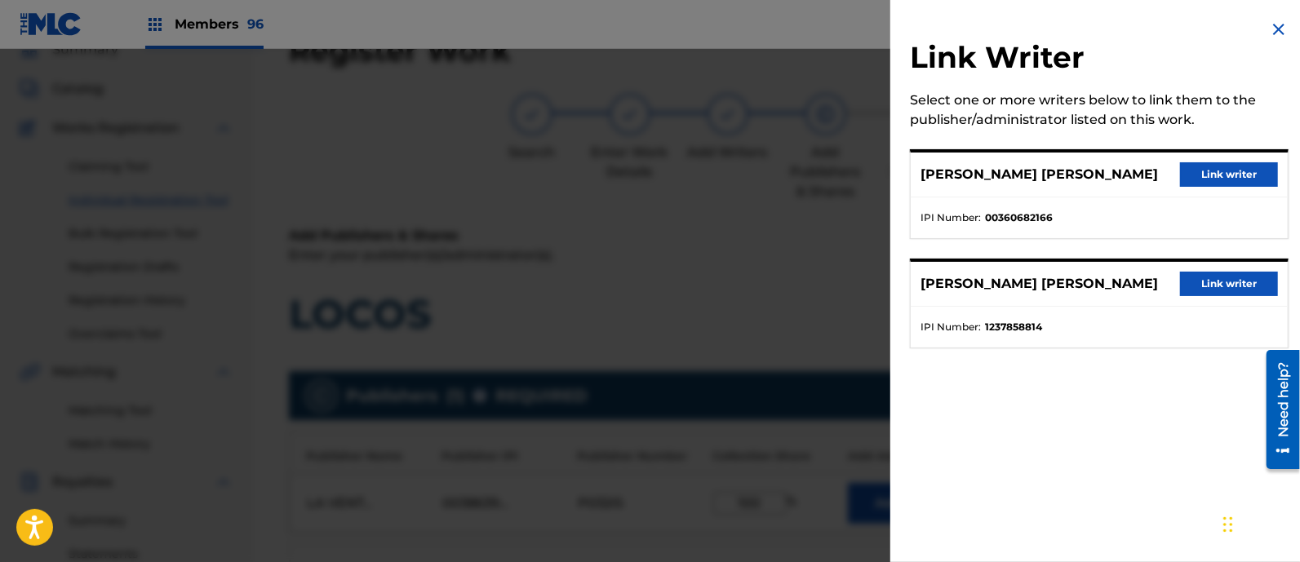
click at [1203, 177] on button "Link writer" at bounding box center [1229, 174] width 98 height 24
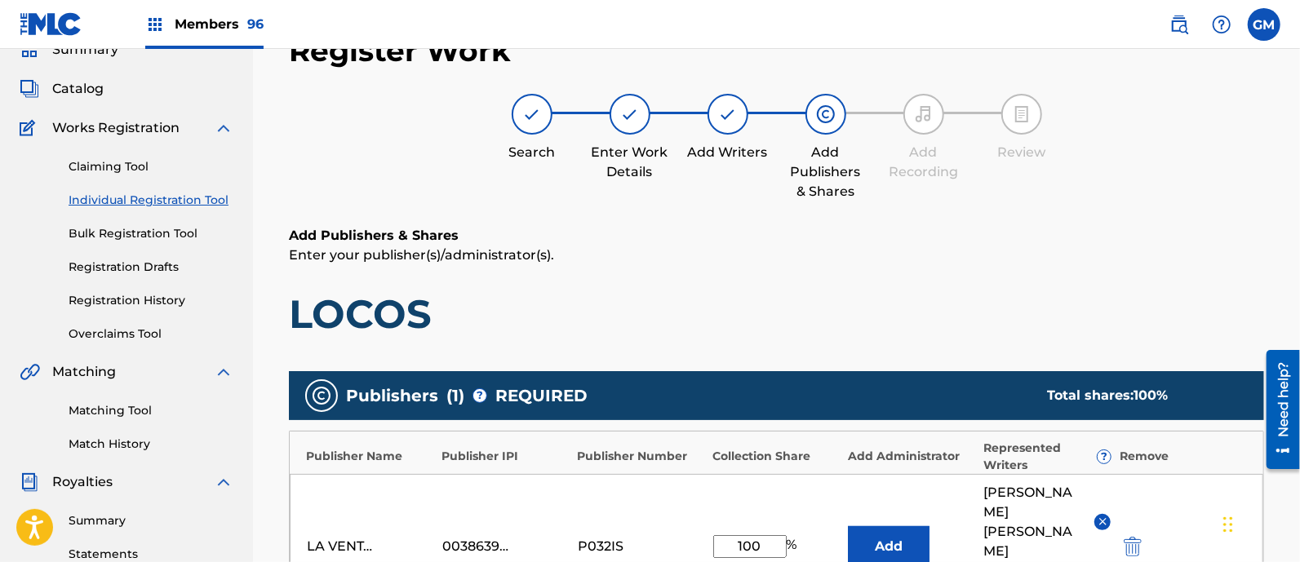
click at [899, 540] on button "Add" at bounding box center [889, 546] width 82 height 41
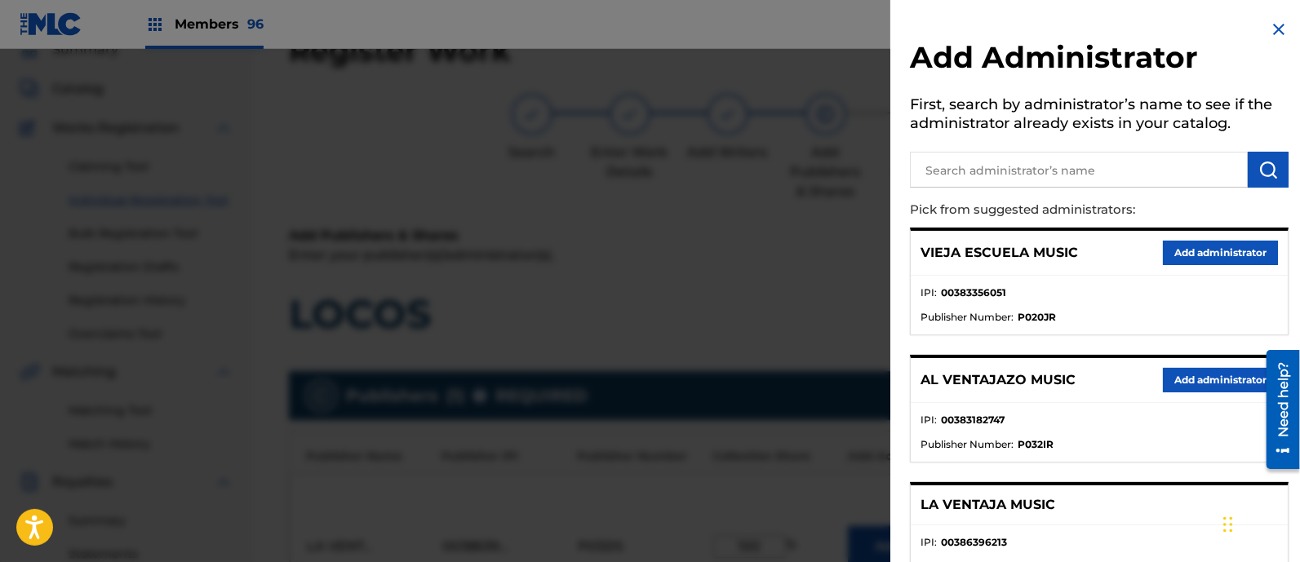
click at [1272, 26] on img at bounding box center [1279, 30] width 20 height 20
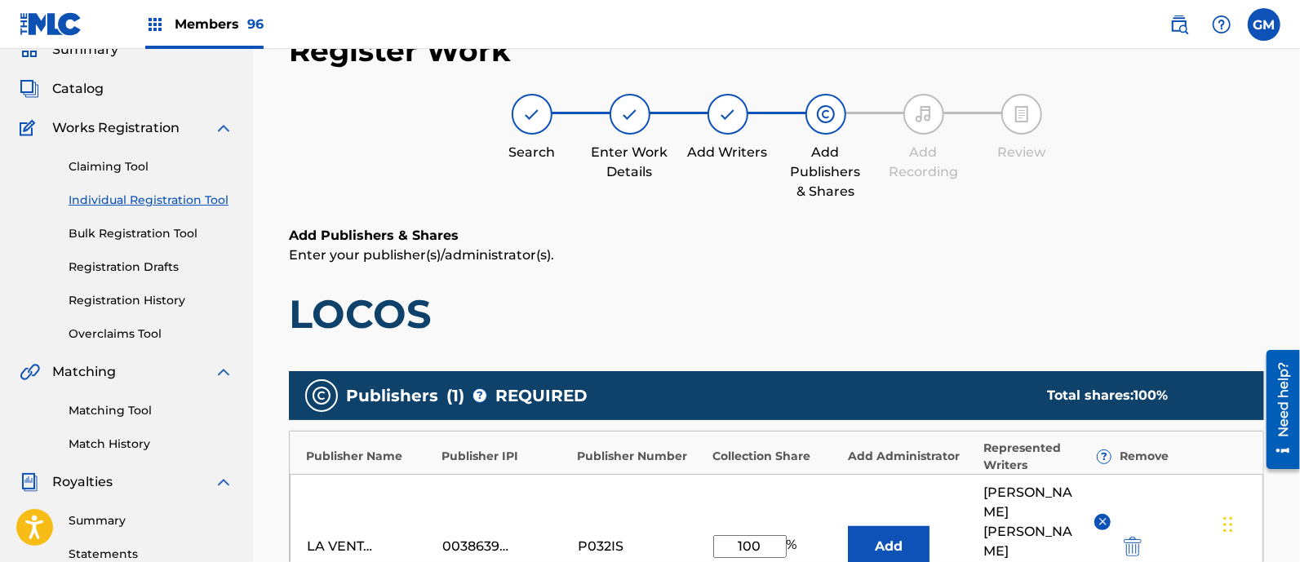
scroll to position [311, 0]
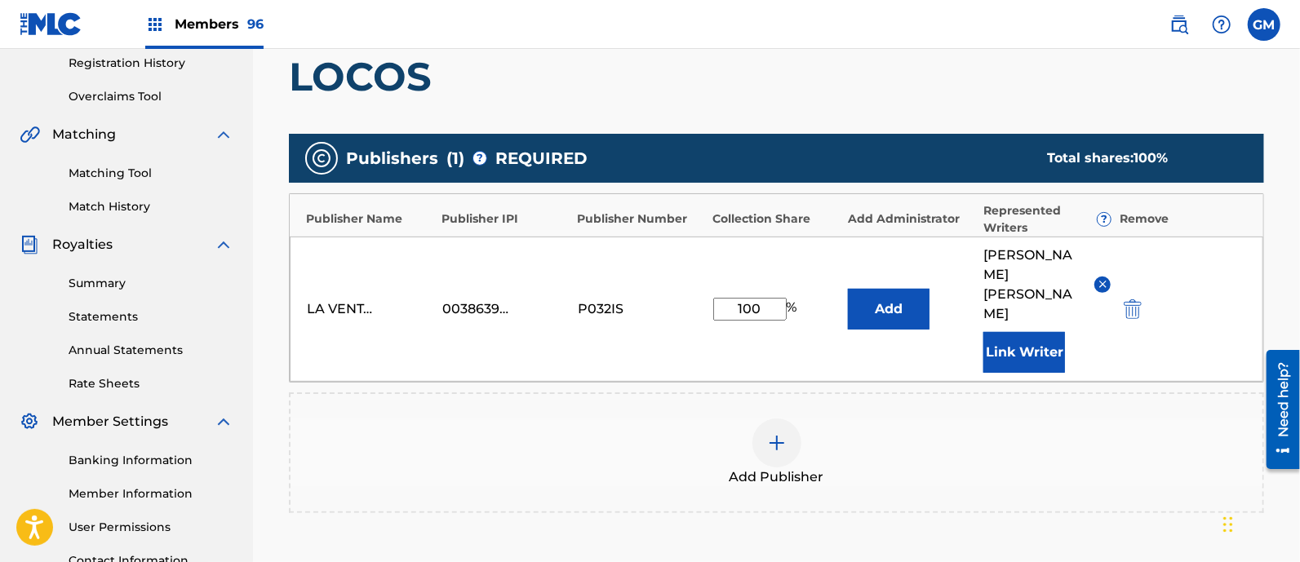
click at [1025, 353] on button "Link Writer" at bounding box center [1025, 352] width 82 height 41
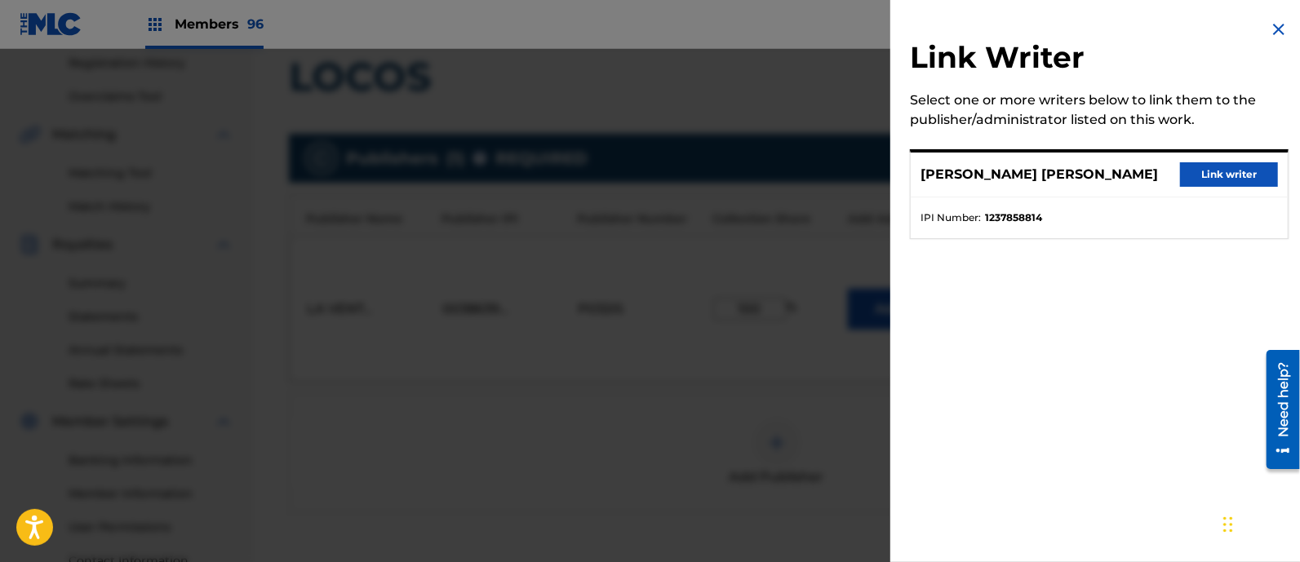
click at [1224, 177] on button "Link writer" at bounding box center [1229, 174] width 98 height 24
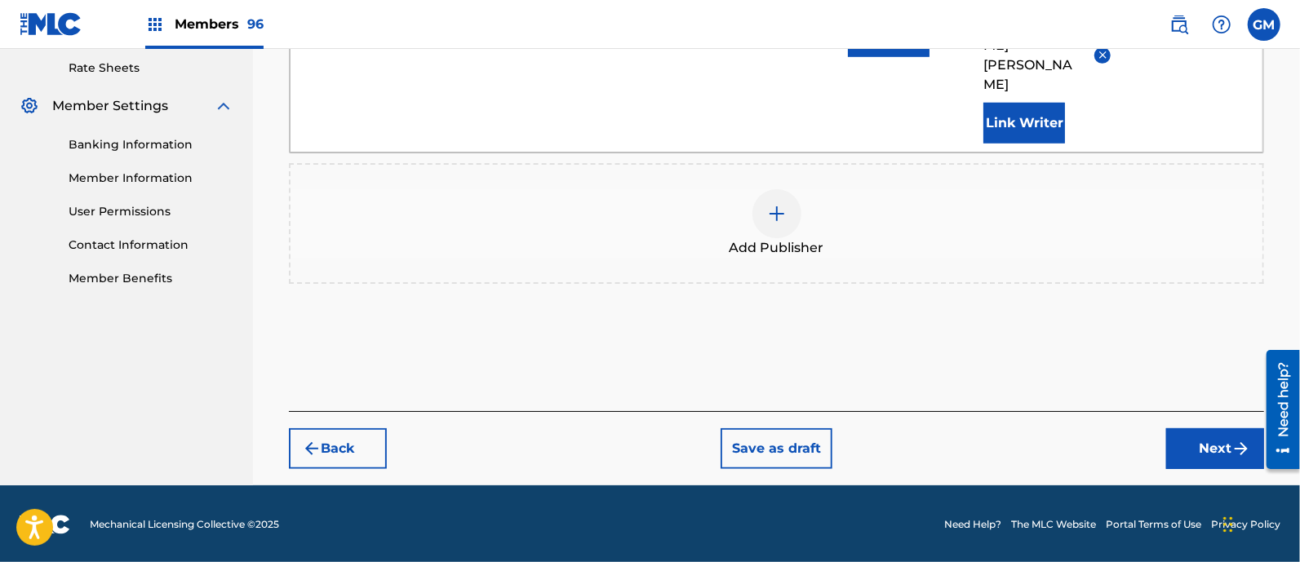
click at [1179, 451] on button "Next" at bounding box center [1215, 449] width 98 height 41
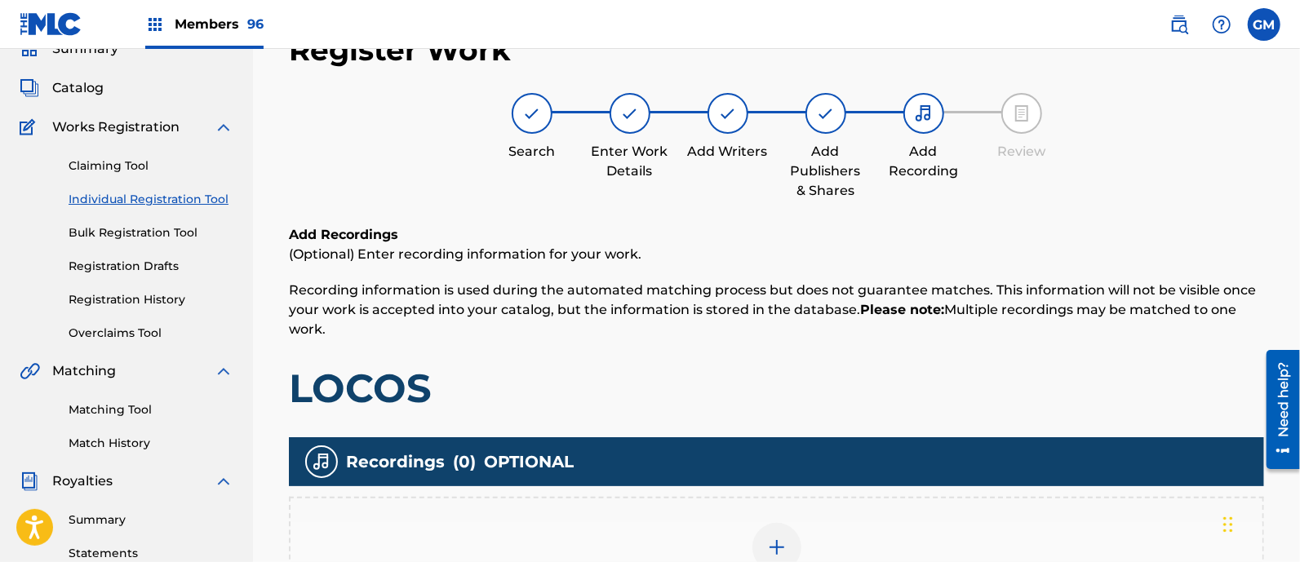
scroll to position [73, 0]
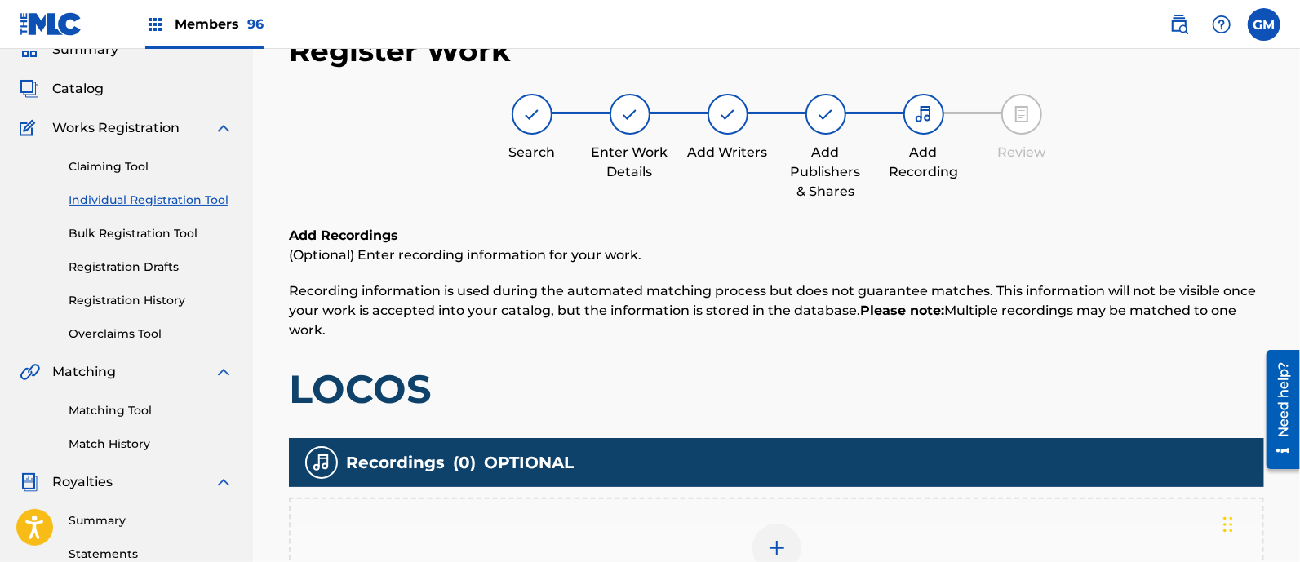
click at [784, 541] on img at bounding box center [777, 549] width 20 height 20
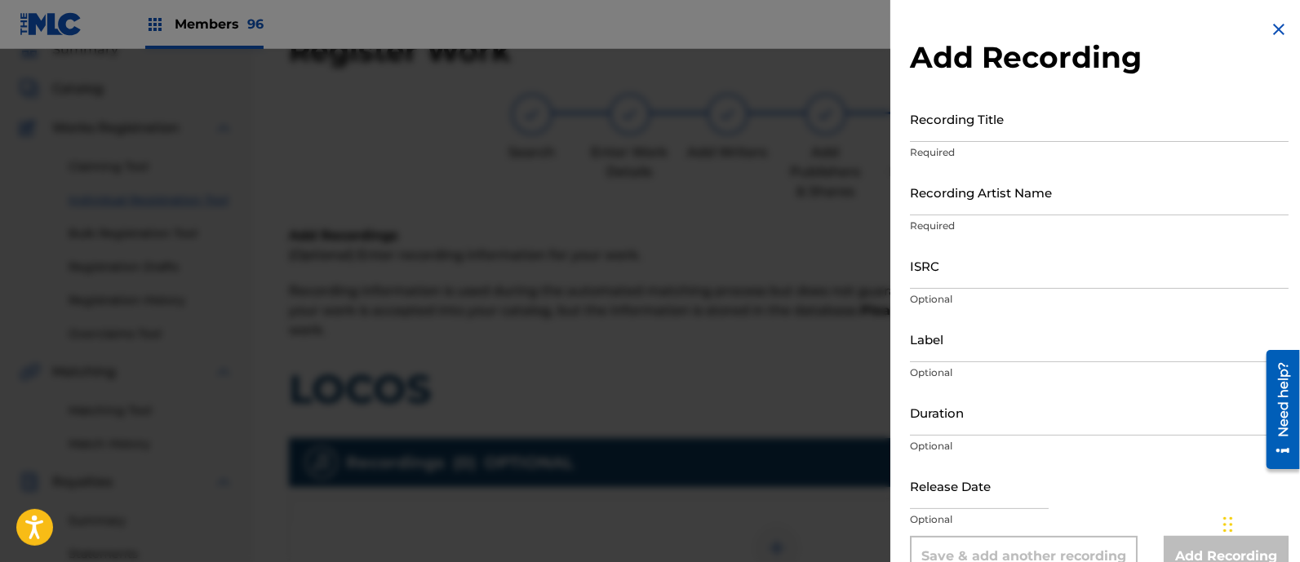
click at [949, 120] on input "Recording Title" at bounding box center [1099, 118] width 379 height 47
paste input "LOCOS ISRC: QMDA62587622"
type input "LOCOS ISRC: QMDA62587622"
click at [962, 267] on input "ISRC" at bounding box center [1099, 265] width 379 height 47
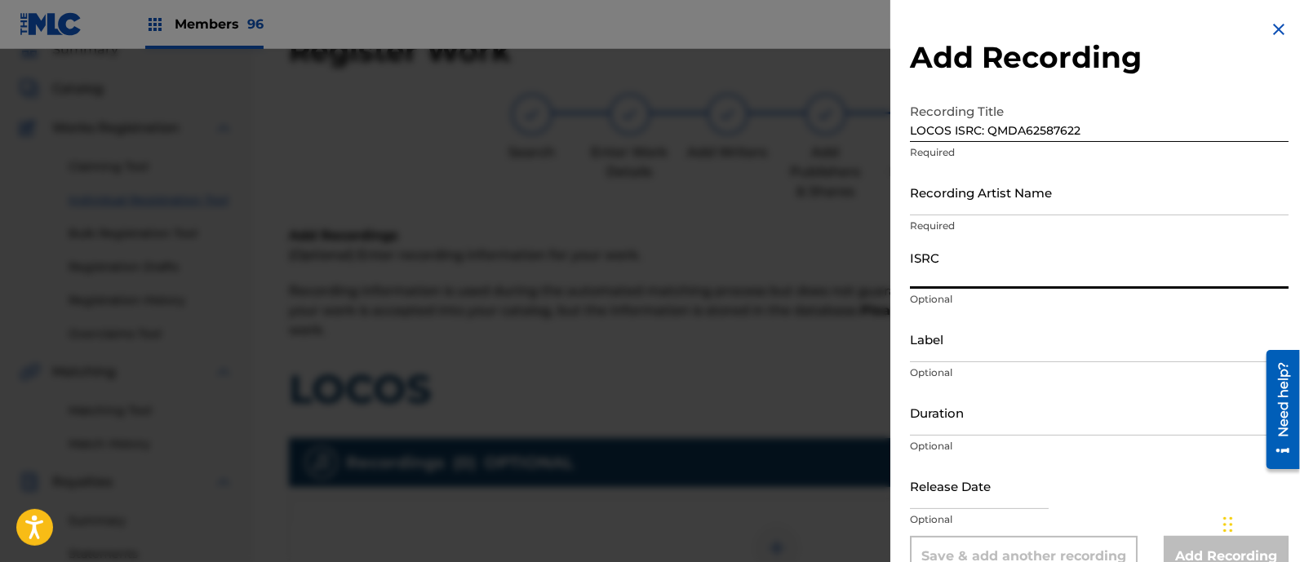
paste input "LOCOS ISRC: QMDA62587622"
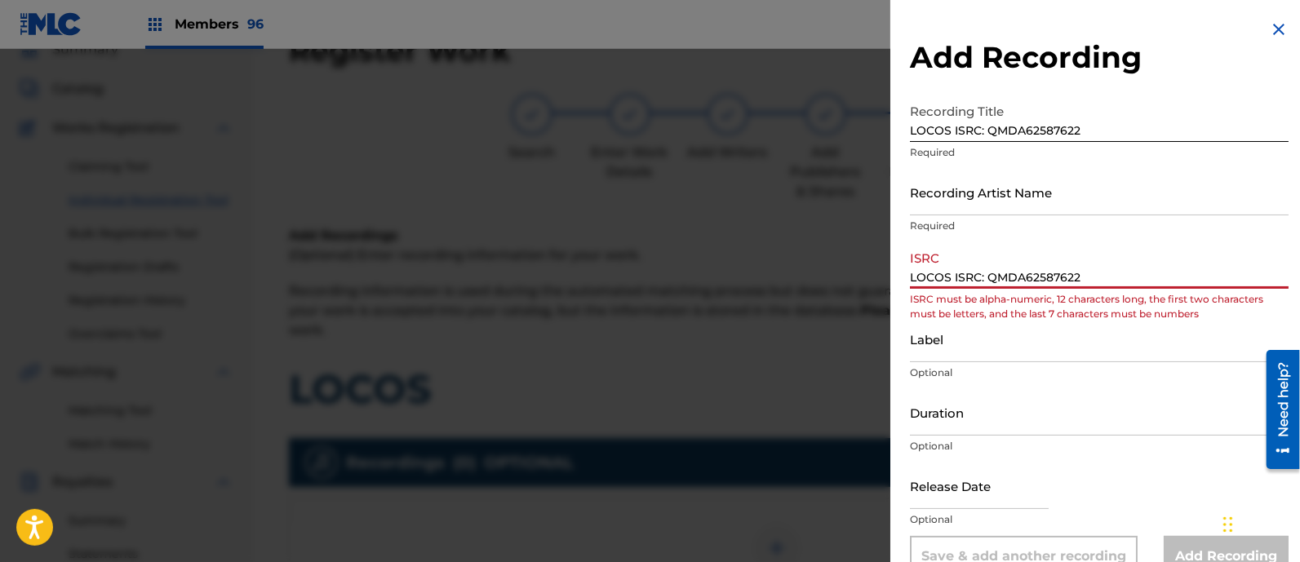
drag, startPoint x: 988, startPoint y: 275, endPoint x: 805, endPoint y: 278, distance: 183.7
click at [806, 278] on div "Add Recording Recording Title LOCOS ISRC: QMDA62587622 Required Recording Artis…" at bounding box center [650, 305] width 1300 height 513
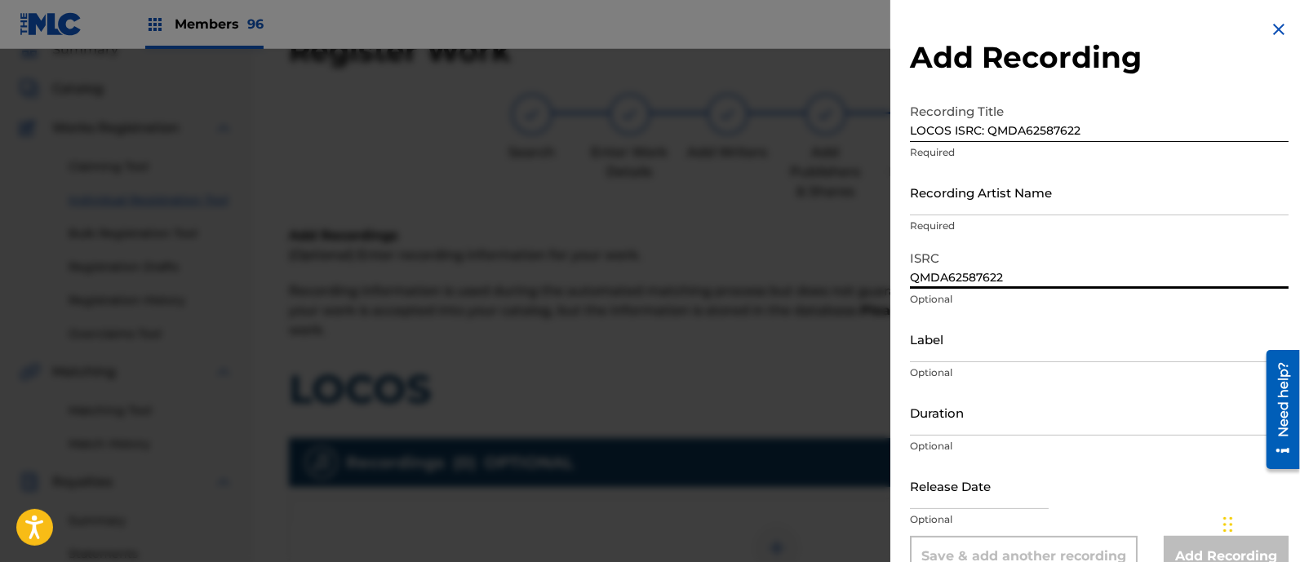
type input "QMDA62587622"
drag, startPoint x: 981, startPoint y: 136, endPoint x: 1110, endPoint y: 135, distance: 129.0
click at [1110, 135] on input "LOCOS ISRC: QMDA62587622" at bounding box center [1099, 118] width 379 height 47
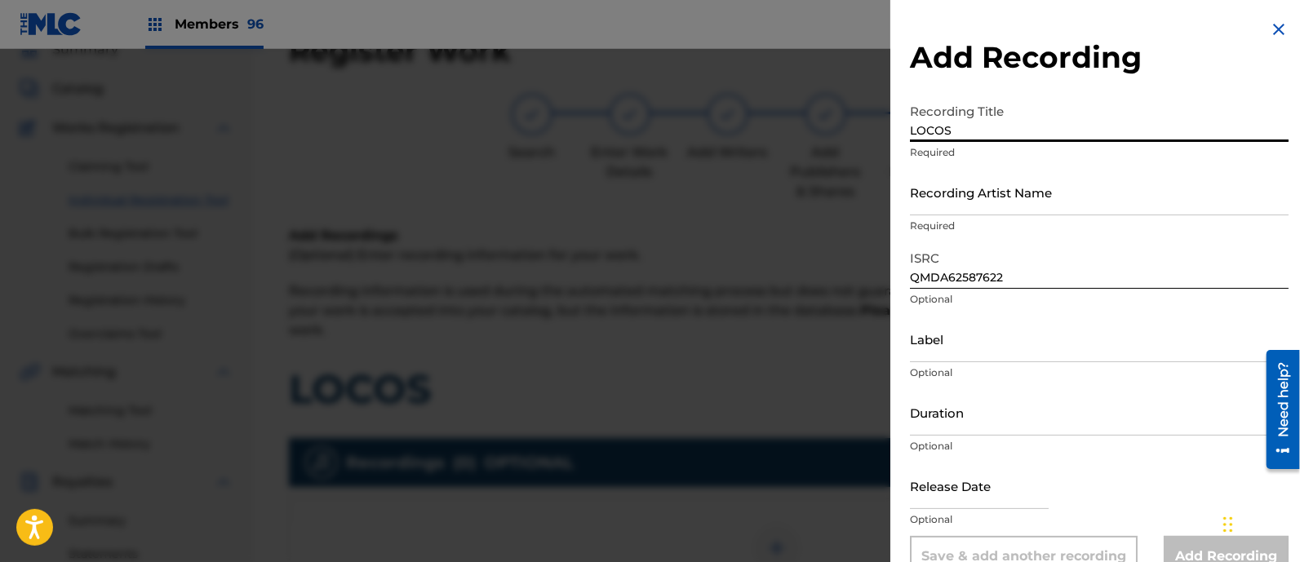
type input "LOCOS"
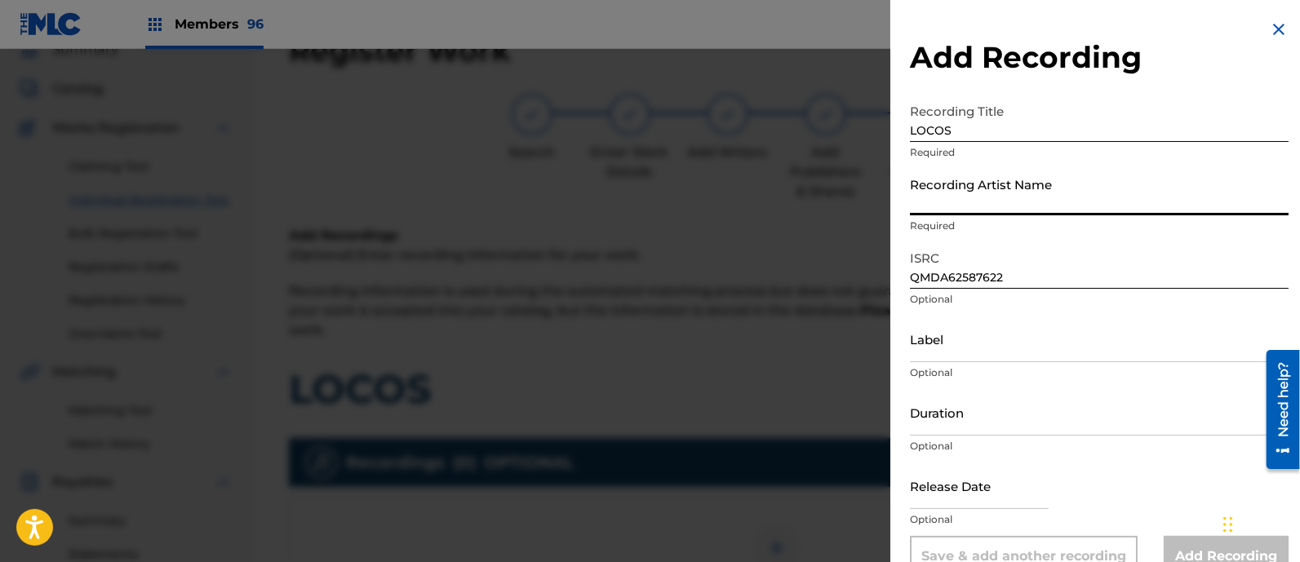
click at [961, 200] on input "Recording Artist Name" at bounding box center [1099, 192] width 379 height 47
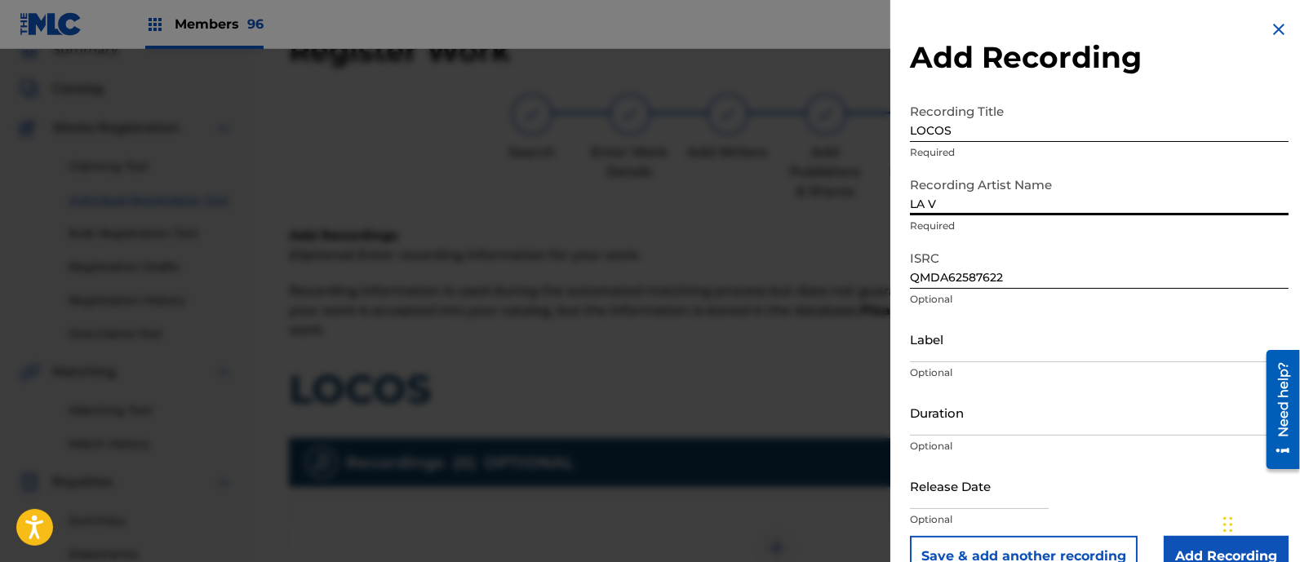
type input "LA VENTAJA"
click at [969, 349] on input "Label" at bounding box center [1099, 339] width 379 height 47
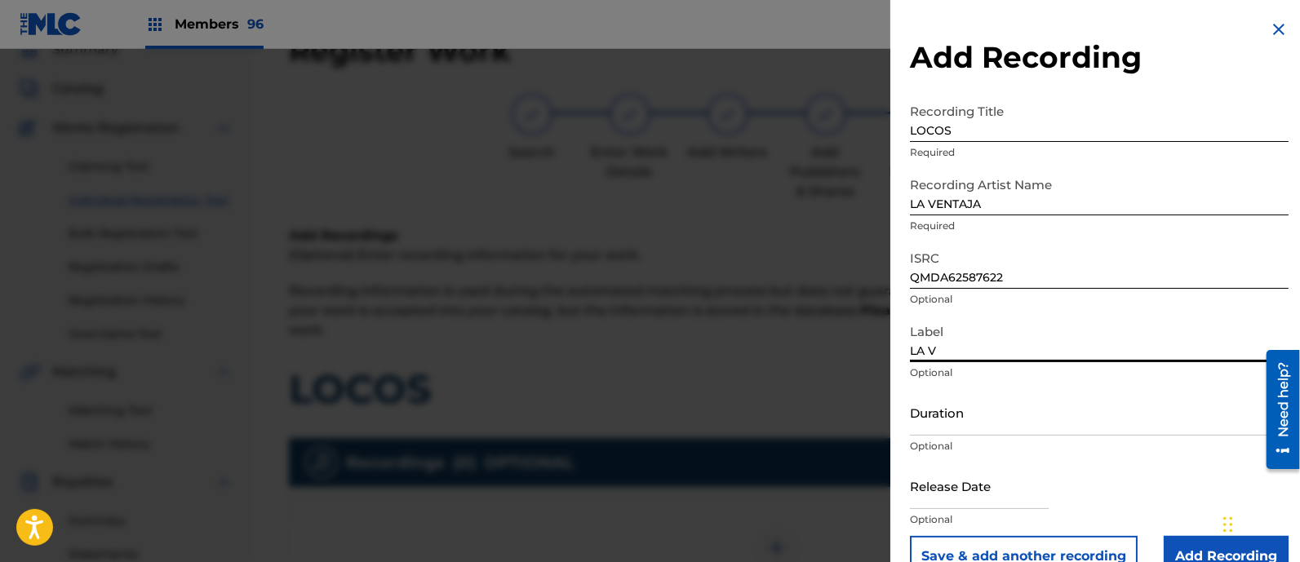
type input "LA VENTAJA MUSIC"
click at [941, 487] on input "text" at bounding box center [979, 486] width 139 height 47
select select "7"
select select "2025"
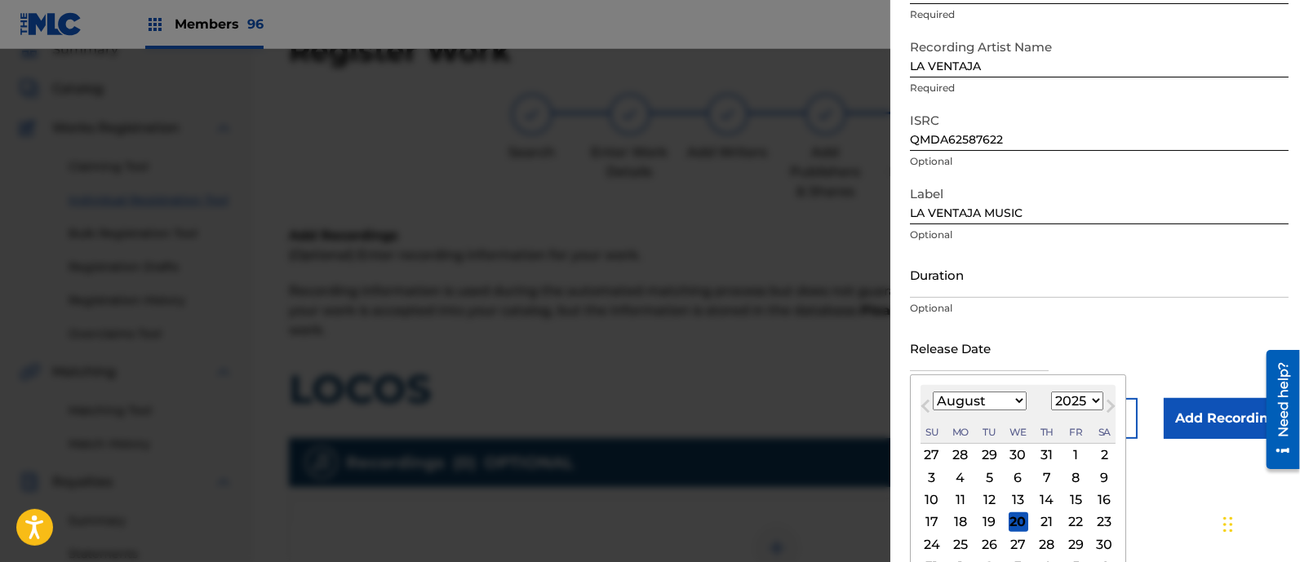
scroll to position [185, 0]
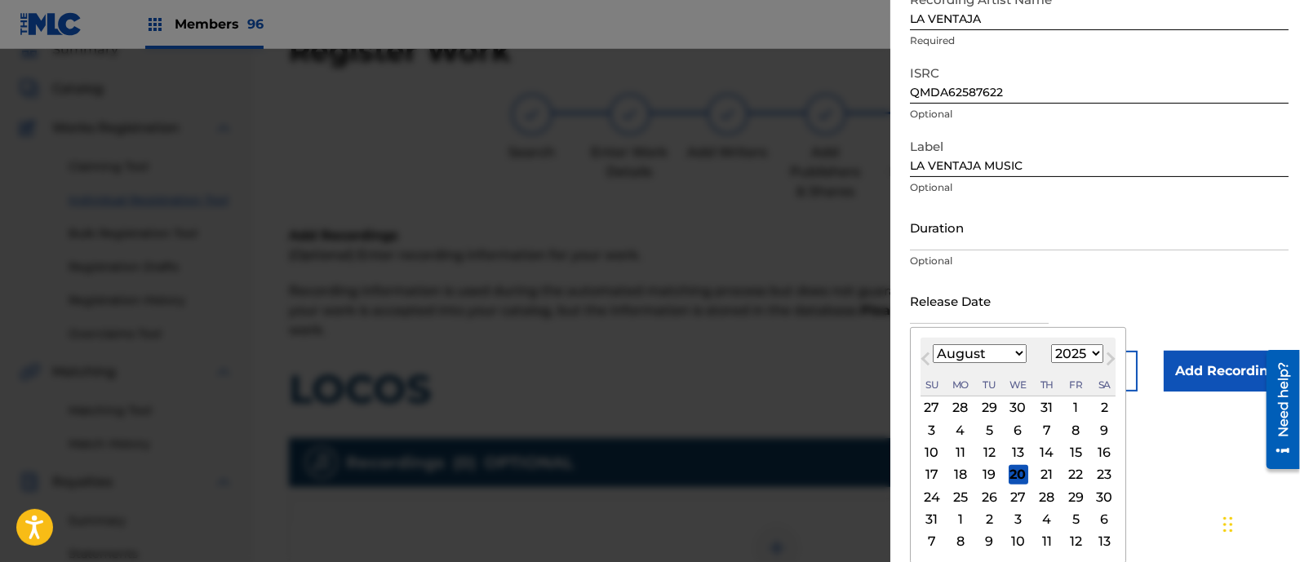
click at [949, 355] on select "January February March April May June July August September October November De…" at bounding box center [980, 353] width 94 height 19
click at [1075, 451] on div "15" at bounding box center [1076, 453] width 20 height 20
type input "[DATE]"
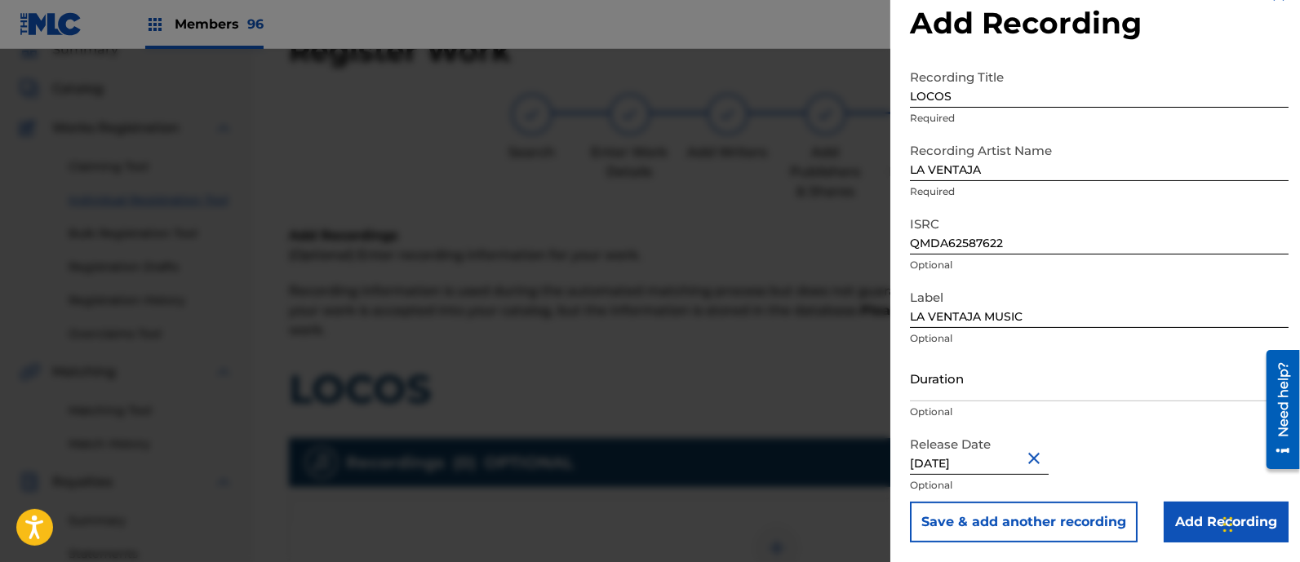
scroll to position [33, 0]
click at [1192, 513] on input "Add Recording" at bounding box center [1226, 523] width 125 height 41
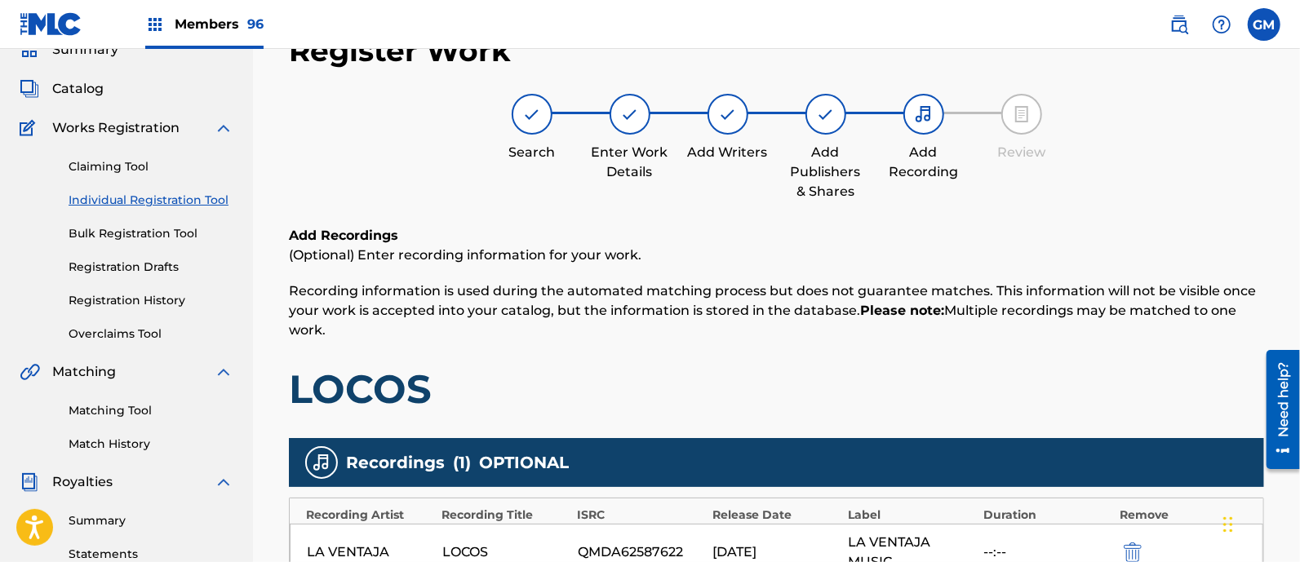
scroll to position [311, 0]
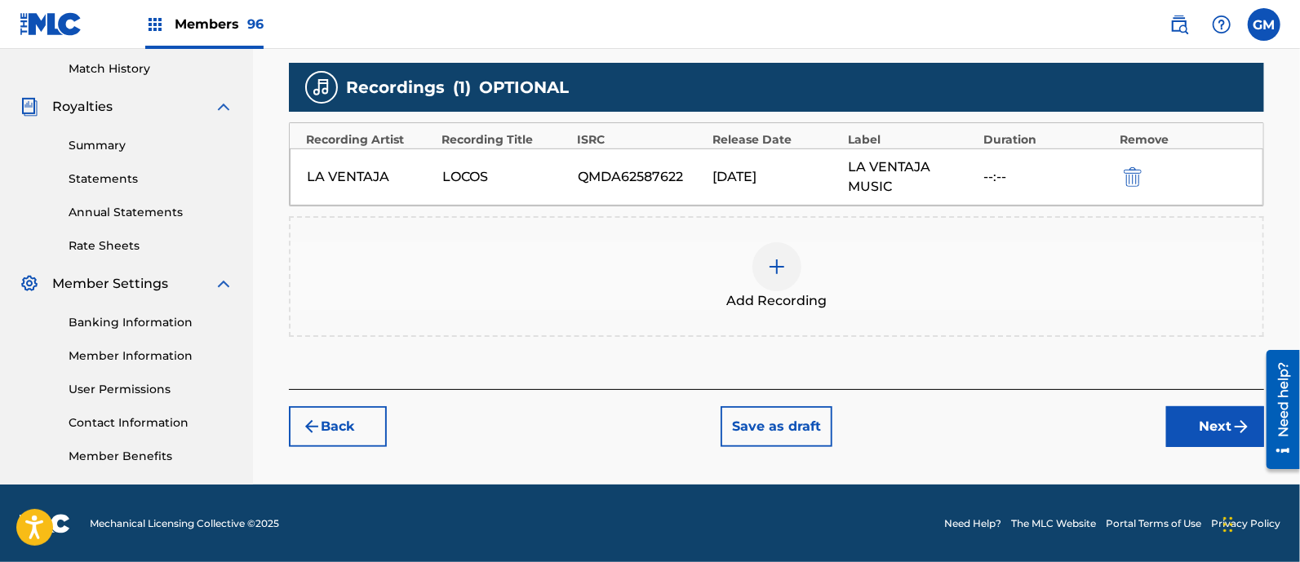
click at [1205, 425] on button "Next" at bounding box center [1215, 426] width 98 height 41
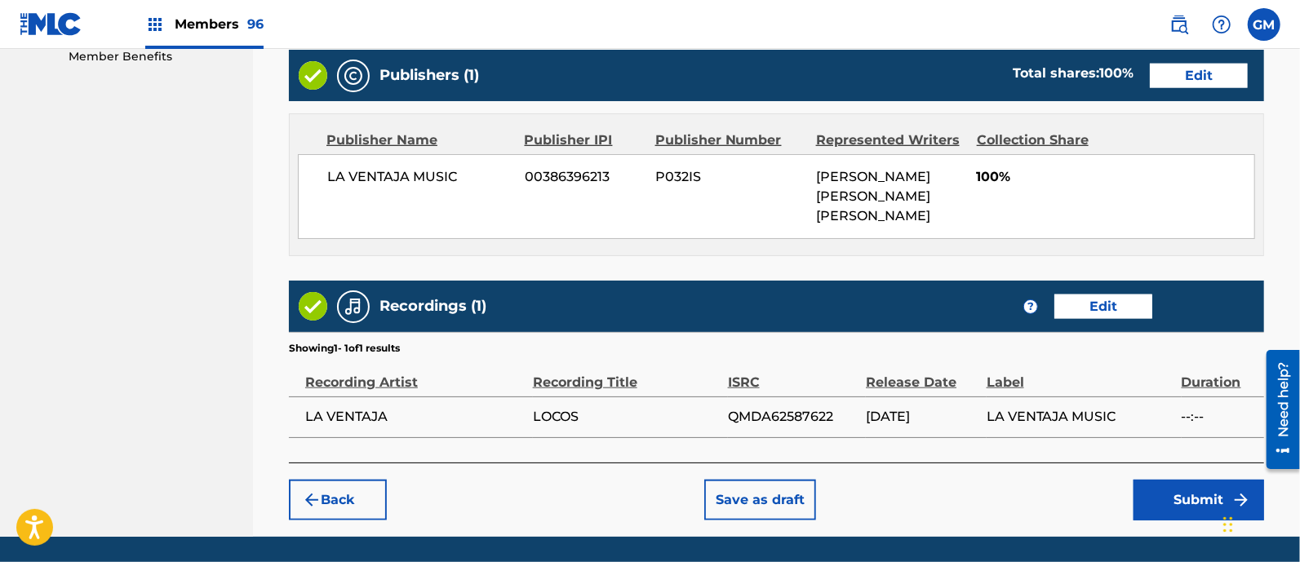
scroll to position [919, 0]
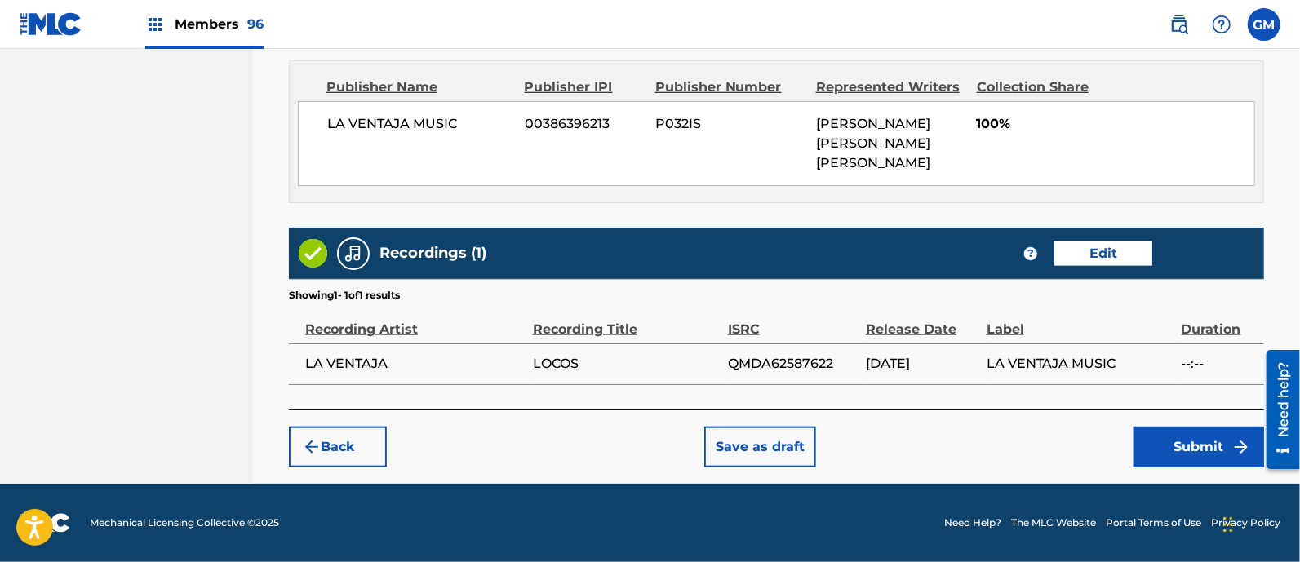
click at [1177, 445] on button "Submit" at bounding box center [1199, 447] width 131 height 41
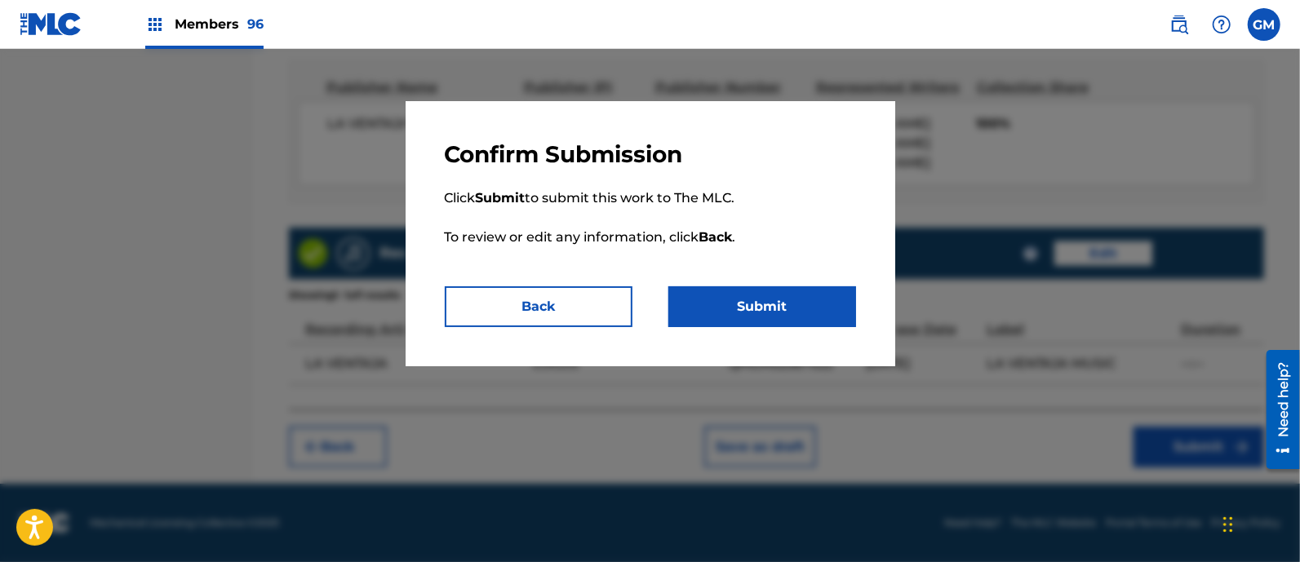
click at [782, 305] on button "Submit" at bounding box center [762, 306] width 188 height 41
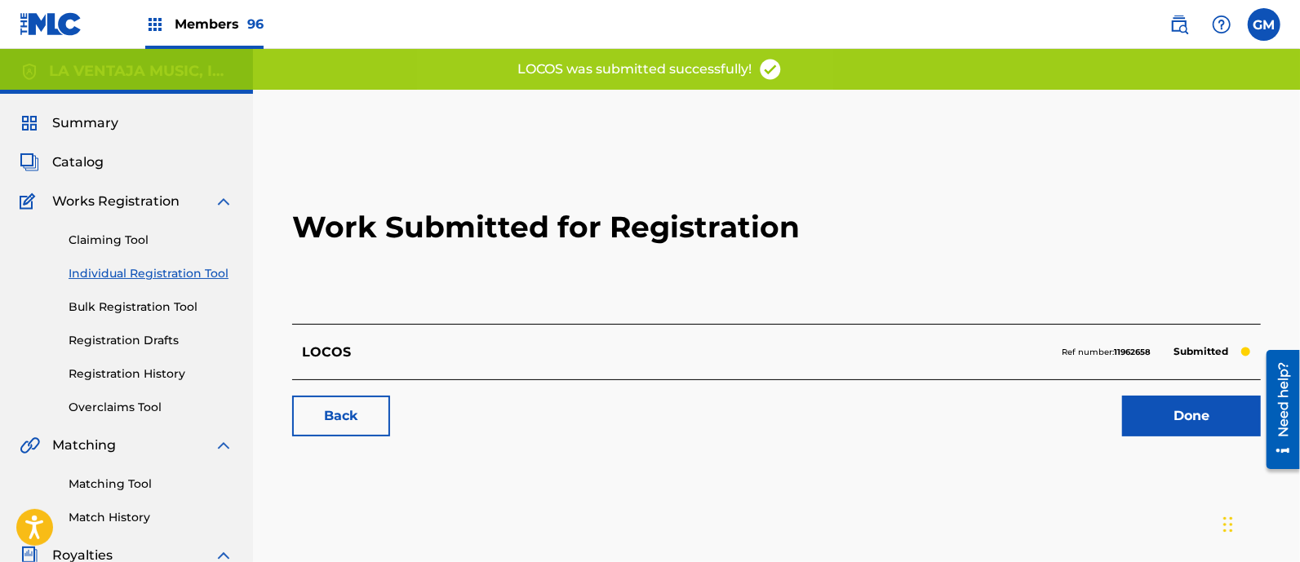
click at [1183, 413] on link "Done" at bounding box center [1191, 416] width 139 height 41
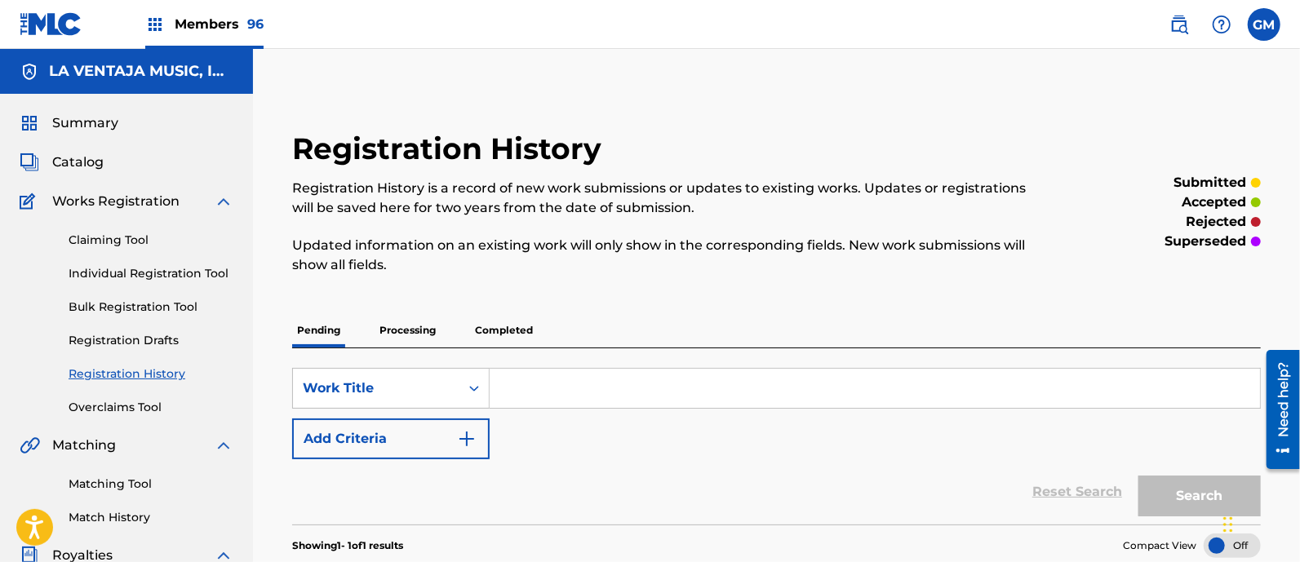
click at [206, 23] on span "Members 96" at bounding box center [219, 24] width 89 height 19
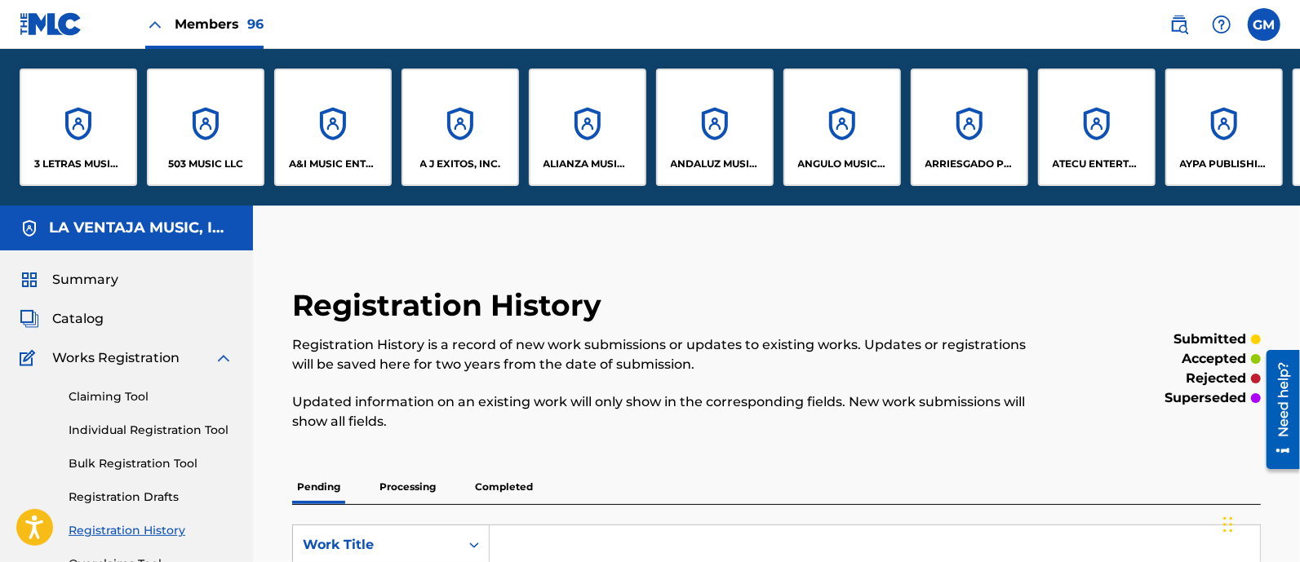
click at [321, 154] on div "A&I MUSIC ENTERTAINMENT, INC" at bounding box center [333, 128] width 118 height 118
